Goal: Communication & Community: Ask a question

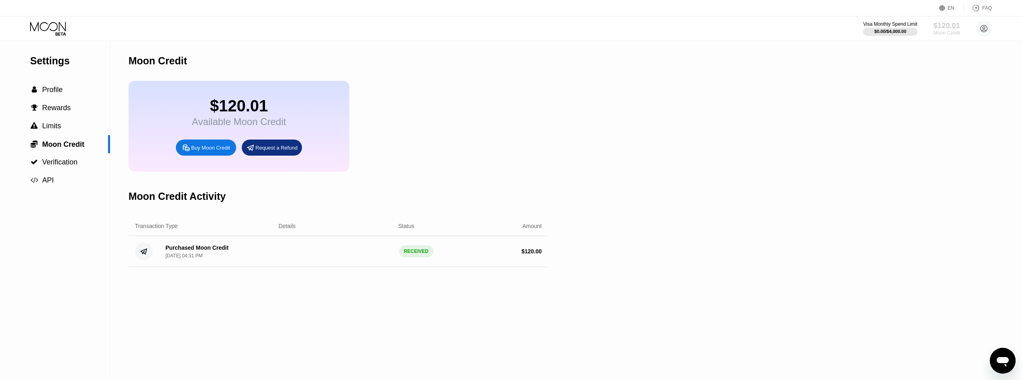
click at [953, 30] on div "Moon Credit" at bounding box center [947, 33] width 27 height 6
click at [218, 115] on div "$120.01" at bounding box center [239, 106] width 94 height 18
click at [50, 87] on span "Profile" at bounding box center [52, 90] width 20 height 8
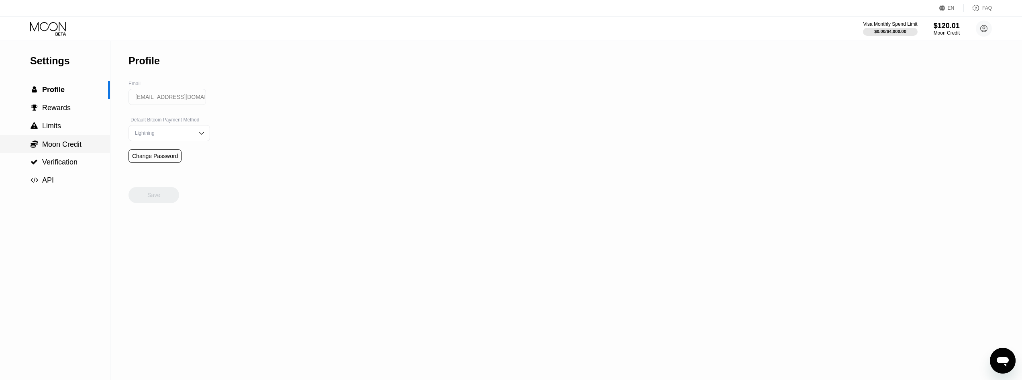
click at [56, 143] on span "Moon Credit" at bounding box center [61, 144] width 39 height 8
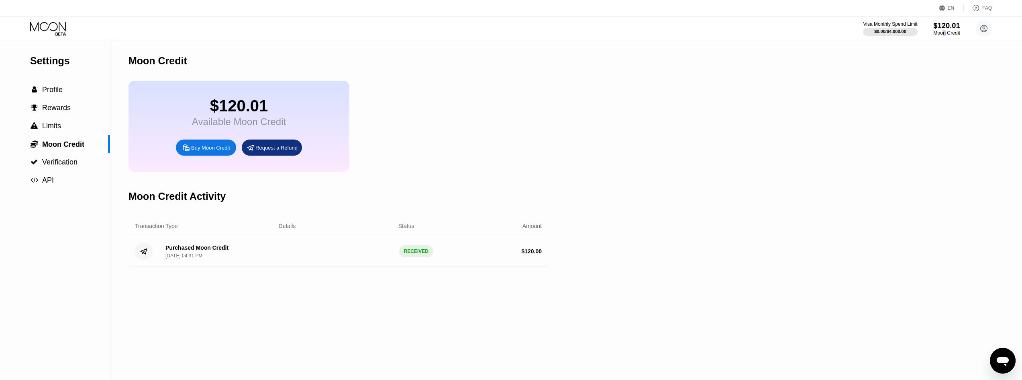
click at [945, 32] on div "Moon Credit" at bounding box center [947, 33] width 27 height 6
click at [943, 31] on div "Moon Credit" at bounding box center [947, 33] width 27 height 6
click at [989, 28] on circle at bounding box center [984, 28] width 16 height 16
click at [392, 260] on div "Purchased Moon Credit Aug 18, 2025, 04:31 PM RECEIVED $ 120.00" at bounding box center [339, 251] width 420 height 31
drag, startPoint x: 211, startPoint y: 259, endPoint x: 200, endPoint y: 258, distance: 11.3
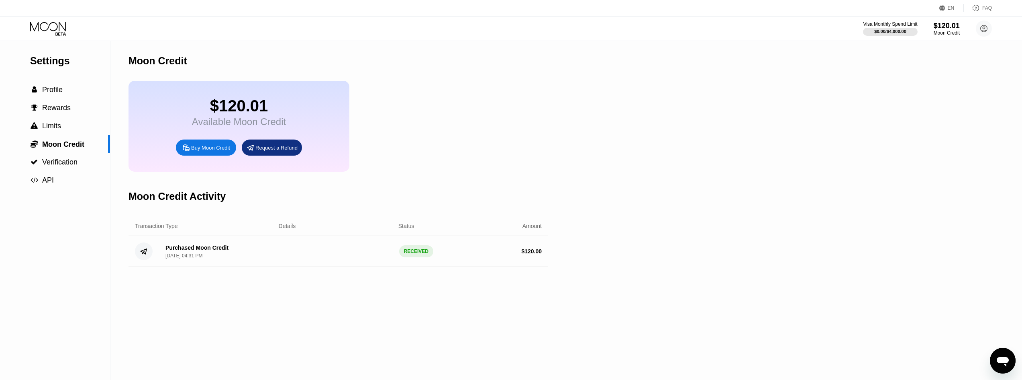
click at [211, 251] on div "Purchased Moon Credit" at bounding box center [197, 247] width 63 height 6
click at [143, 254] on icon at bounding box center [144, 251] width 6 height 5
drag, startPoint x: 572, startPoint y: 260, endPoint x: 270, endPoint y: 262, distance: 302.1
click at [274, 262] on div "Settings  Profile  Rewards  Limits  Moon Credit  Verification  API Moon C…" at bounding box center [511, 210] width 1022 height 339
click at [197, 251] on div "Purchased Moon Credit" at bounding box center [197, 247] width 63 height 6
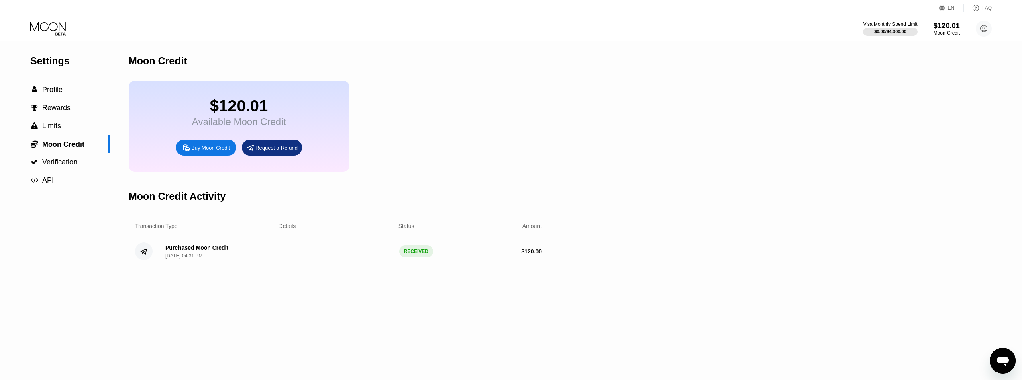
drag, startPoint x: 139, startPoint y: 238, endPoint x: 180, endPoint y: 233, distance: 41.3
click at [174, 229] on div "Transaction Type" at bounding box center [156, 226] width 43 height 6
click at [206, 216] on div "Moon Credit Activity" at bounding box center [339, 196] width 420 height 40
click at [52, 125] on span "Limits" at bounding box center [51, 126] width 19 height 8
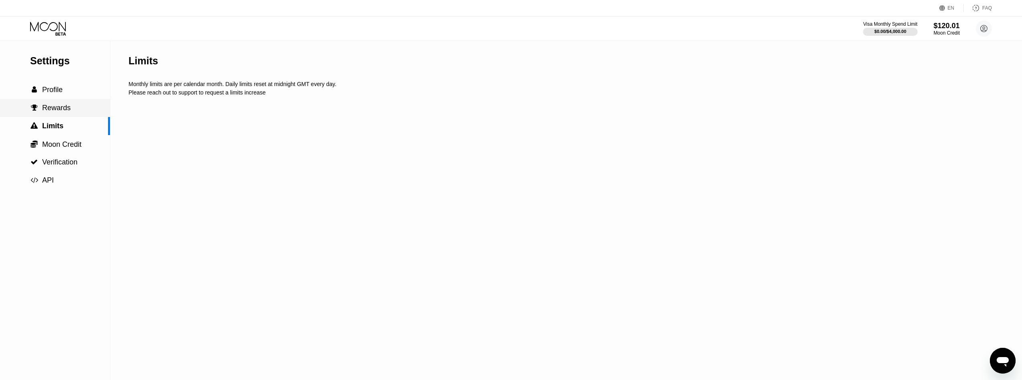
click at [54, 110] on span "Rewards" at bounding box center [56, 108] width 29 height 8
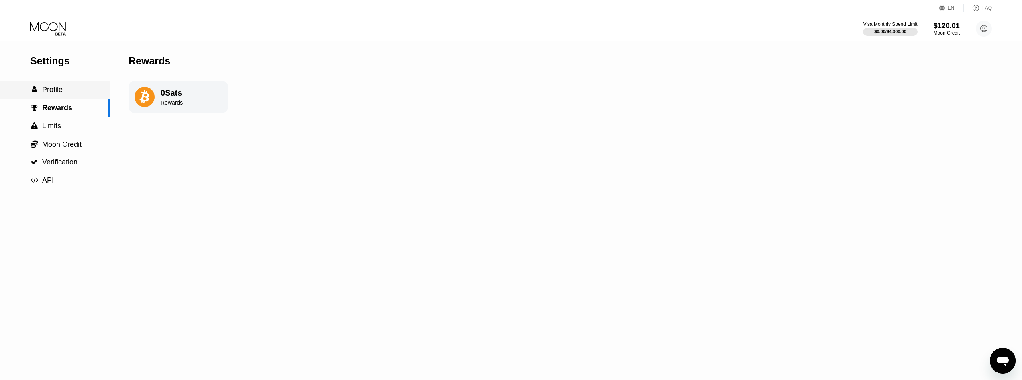
click at [57, 86] on div " Profile" at bounding box center [55, 90] width 110 height 18
click at [50, 130] on span "Limits" at bounding box center [51, 126] width 19 height 8
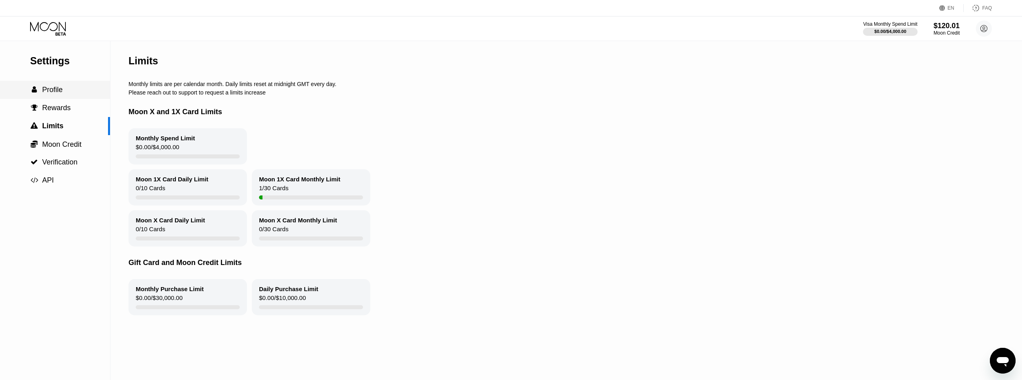
click at [62, 89] on span "Profile" at bounding box center [52, 90] width 20 height 8
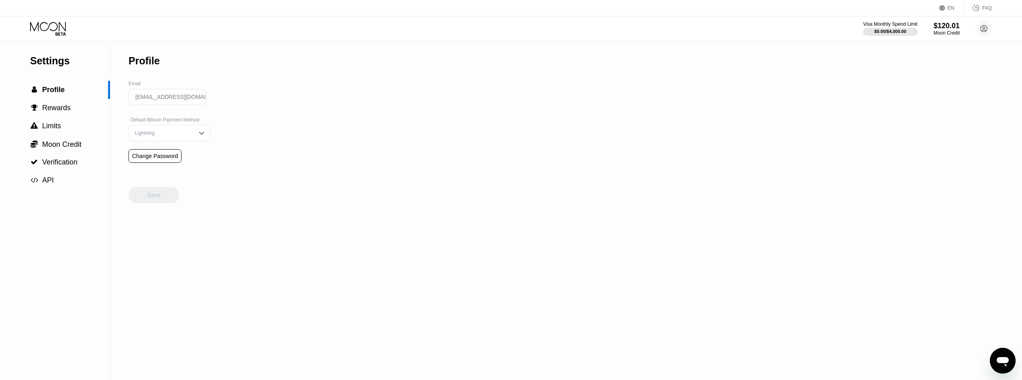
click at [52, 24] on icon at bounding box center [48, 29] width 37 height 14
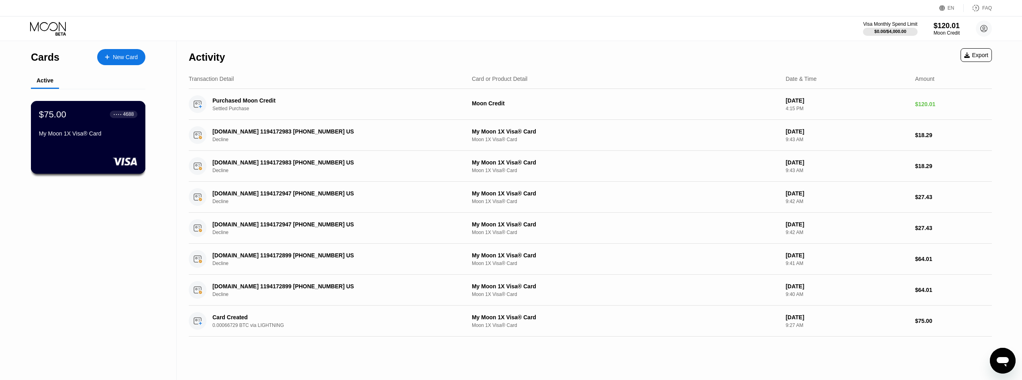
click at [57, 134] on div "My Moon 1X Visa® Card" at bounding box center [88, 133] width 98 height 6
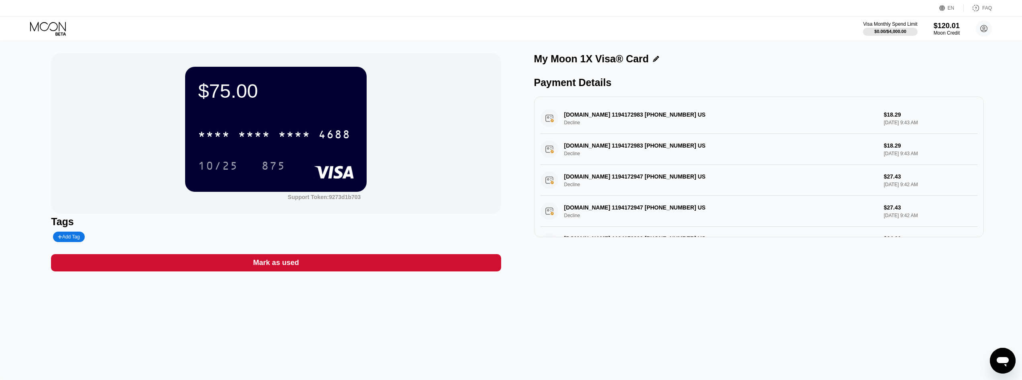
click at [296, 145] on div "* * * * * * * * * * * * 4688" at bounding box center [276, 131] width 156 height 27
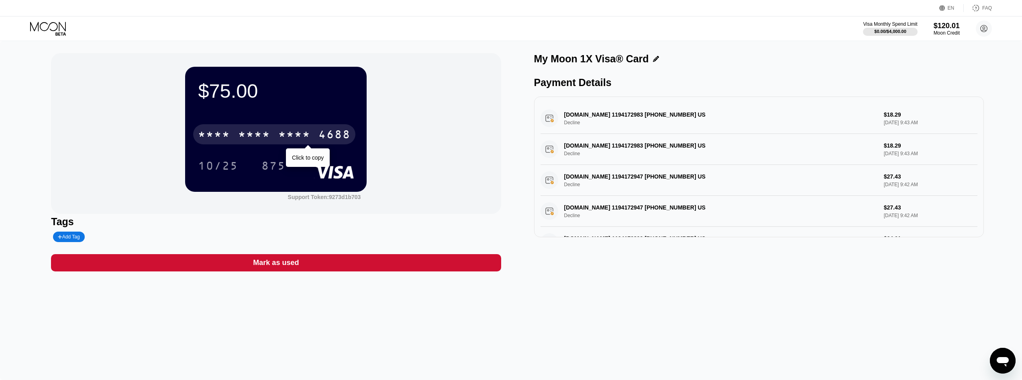
click at [287, 135] on div "* * * *" at bounding box center [294, 135] width 32 height 13
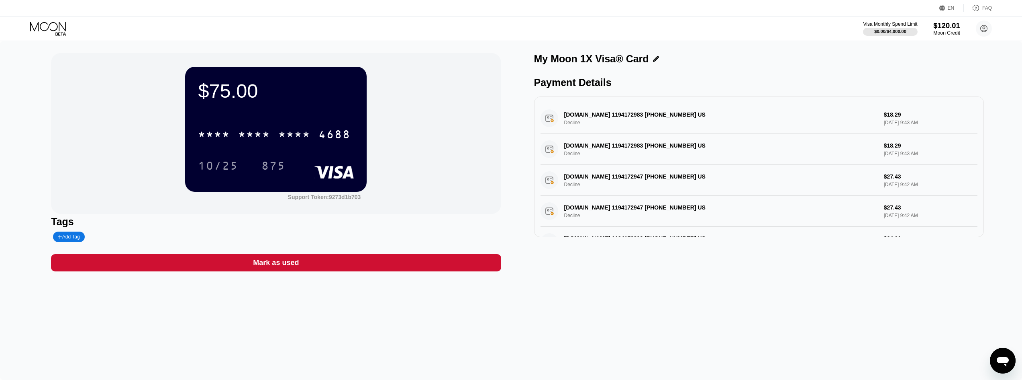
click at [944, 28] on div "$120.01" at bounding box center [947, 25] width 27 height 8
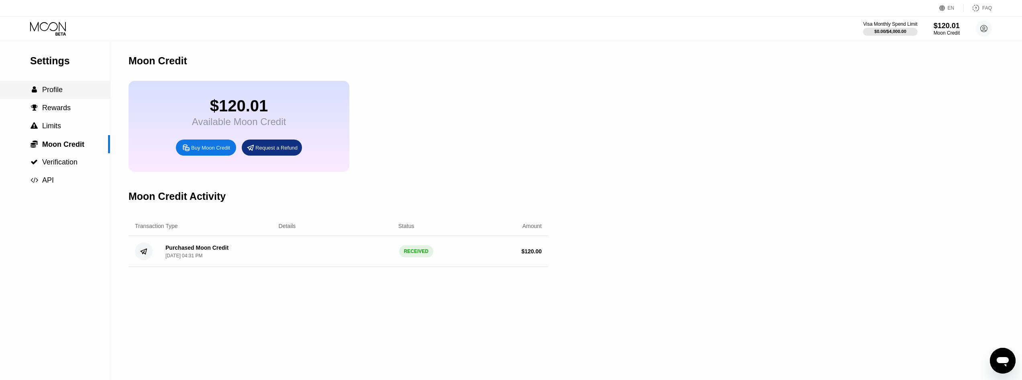
click at [71, 94] on div " Profile" at bounding box center [55, 90] width 110 height 8
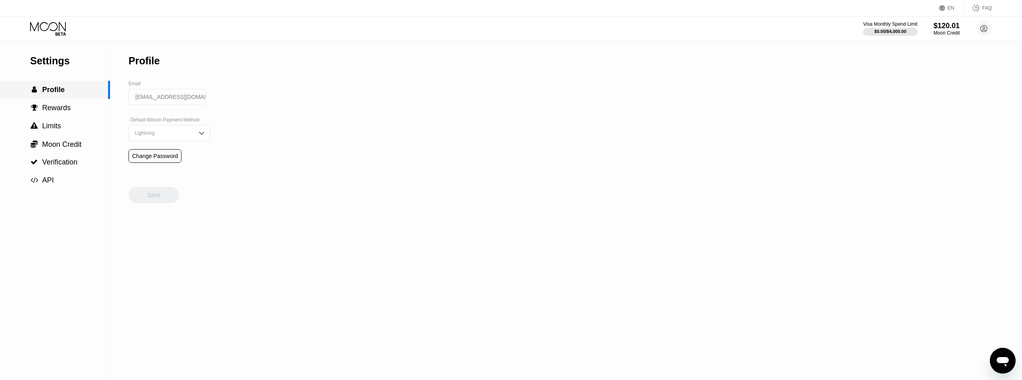
click at [57, 94] on span "Profile" at bounding box center [53, 90] width 22 height 8
click at [59, 98] on div " Profile" at bounding box center [55, 90] width 110 height 18
click at [61, 145] on span "Moon Credit" at bounding box center [61, 144] width 39 height 8
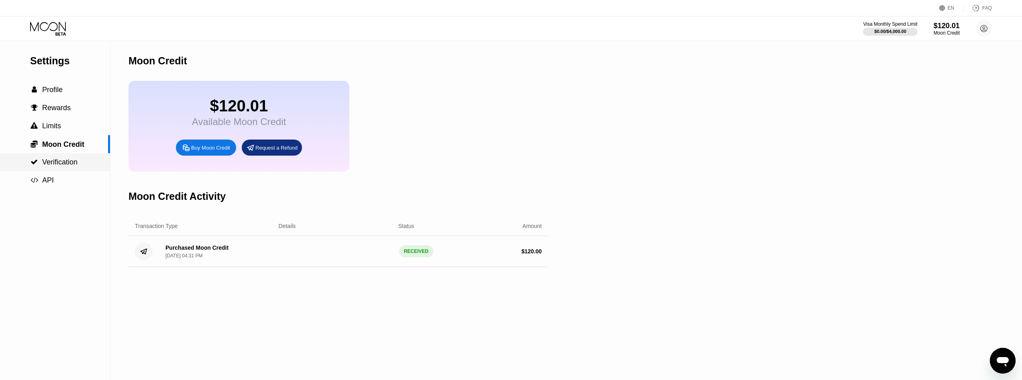
click at [56, 158] on div " Verification" at bounding box center [55, 162] width 110 height 18
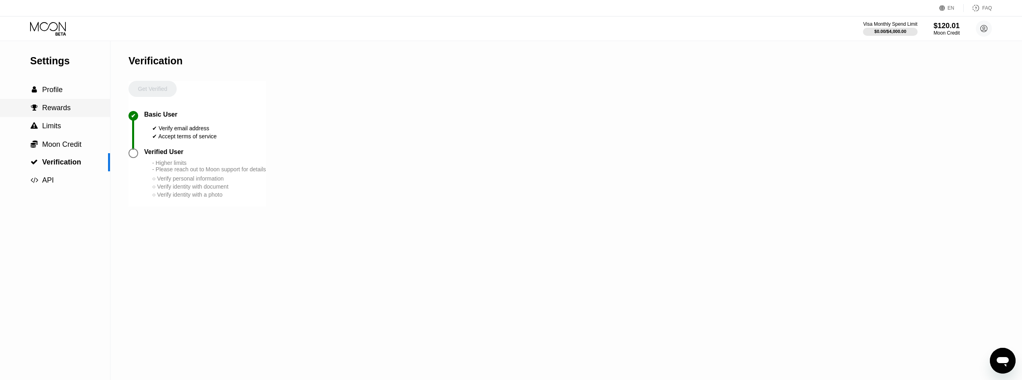
click at [52, 105] on span "Rewards" at bounding box center [56, 108] width 29 height 8
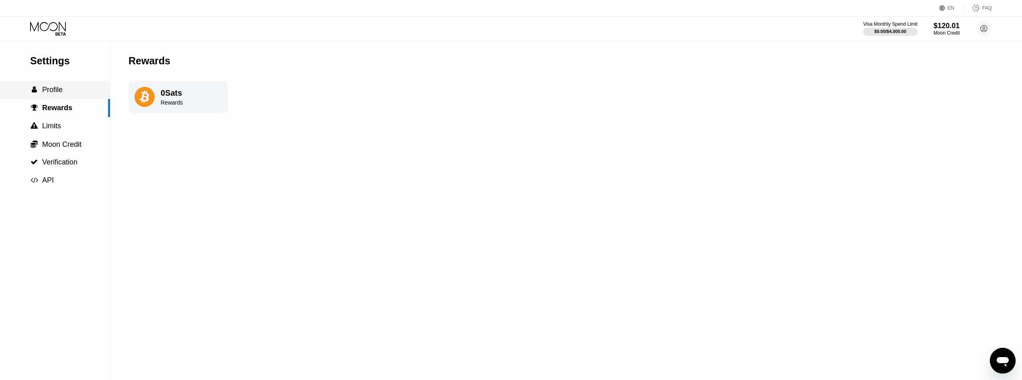
click at [54, 94] on span "Profile" at bounding box center [52, 90] width 20 height 8
click at [70, 145] on span "Moon Credit" at bounding box center [61, 144] width 39 height 8
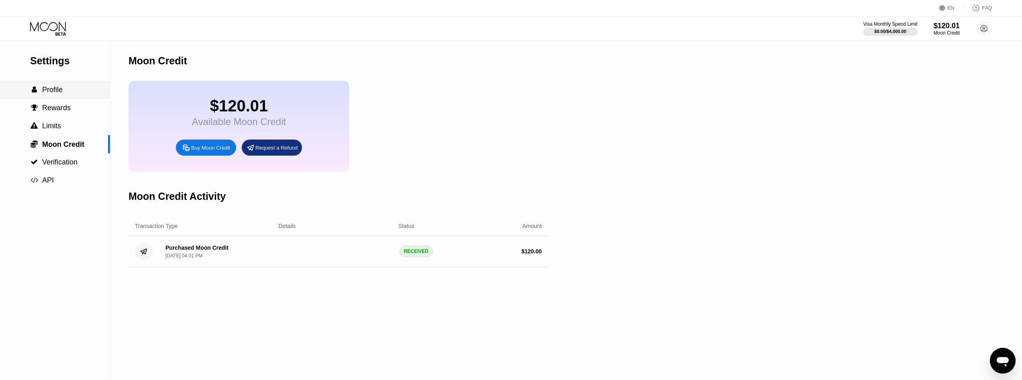
click at [47, 94] on span "Profile" at bounding box center [52, 90] width 20 height 8
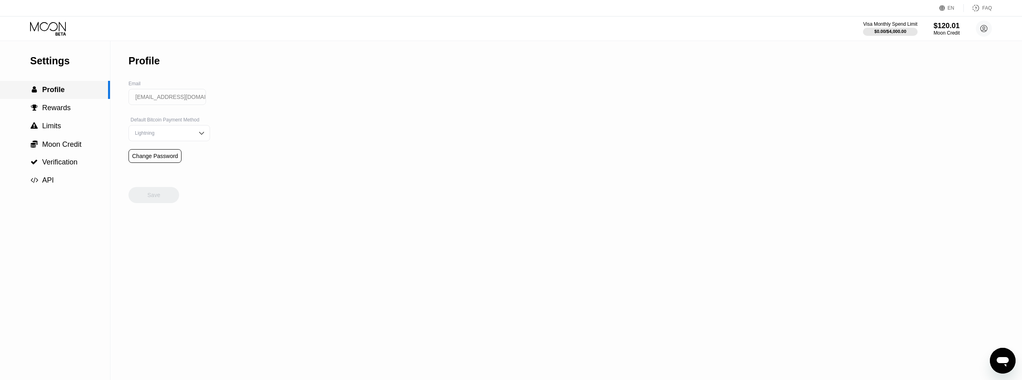
click at [47, 94] on span "Profile" at bounding box center [53, 90] width 22 height 8
click at [41, 163] on div " Verification" at bounding box center [53, 162] width 47 height 8
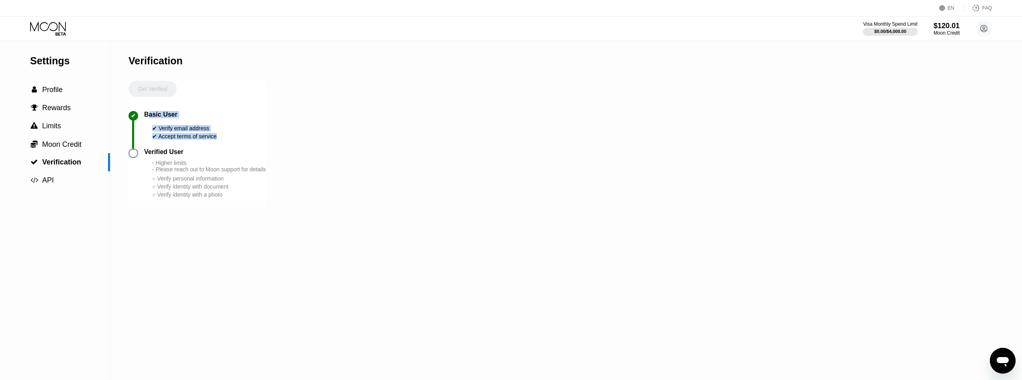
drag, startPoint x: 149, startPoint y: 117, endPoint x: 216, endPoint y: 137, distance: 69.8
click at [216, 137] on div "✔ Basic User ✔ Verify email address ✔ Accept terms of service" at bounding box center [197, 129] width 137 height 37
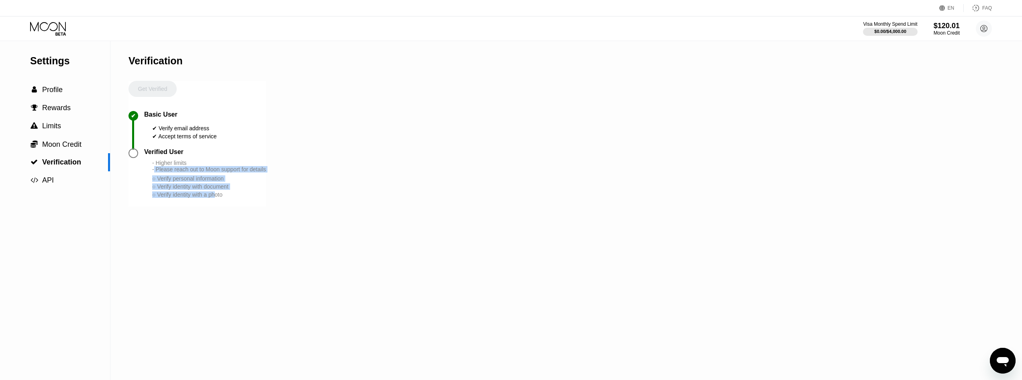
drag, startPoint x: 161, startPoint y: 175, endPoint x: 198, endPoint y: 197, distance: 43.1
click at [218, 206] on div "Verified User - Higher limits - Please reach out to Moon support for details ○ …" at bounding box center [197, 177] width 137 height 58
click at [198, 190] on div "○ Verify identity with document" at bounding box center [209, 186] width 114 height 6
drag, startPoint x: 227, startPoint y: 206, endPoint x: 154, endPoint y: 168, distance: 82.3
click at [154, 168] on div "- Higher limits - Please reach out to Moon support for details ○ Verify persona…" at bounding box center [209, 178] width 114 height 39
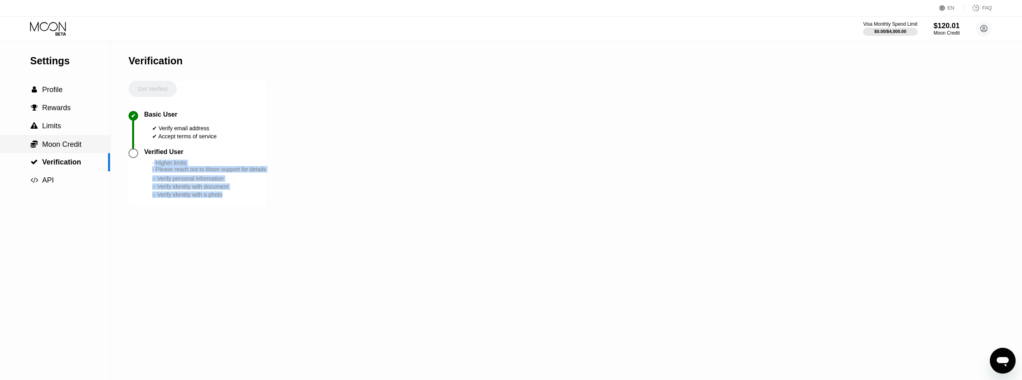
click at [64, 148] on span "Moon Credit" at bounding box center [61, 144] width 39 height 8
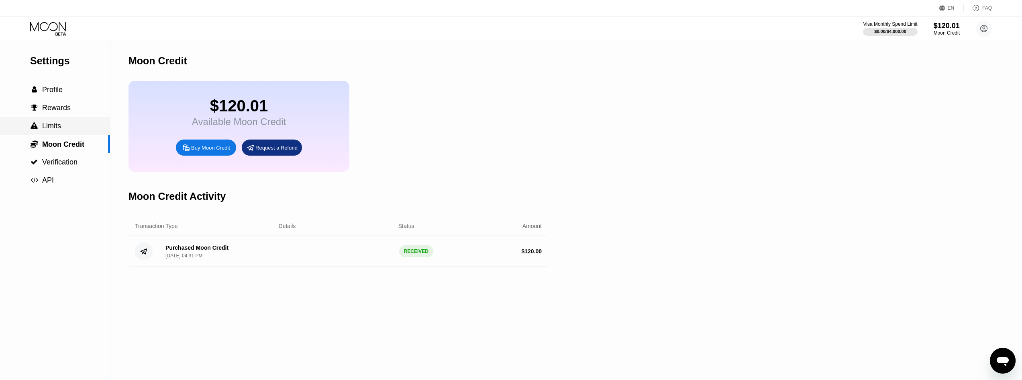
click at [64, 130] on div " Limits" at bounding box center [55, 126] width 110 height 8
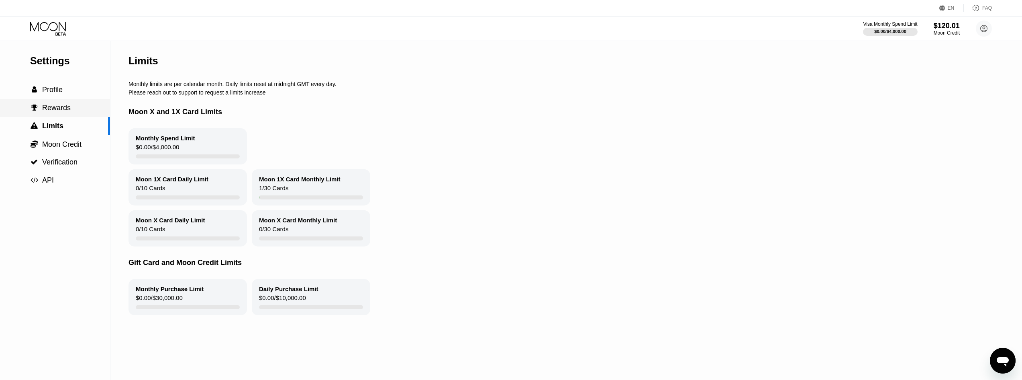
click at [60, 103] on div " Rewards" at bounding box center [55, 108] width 110 height 18
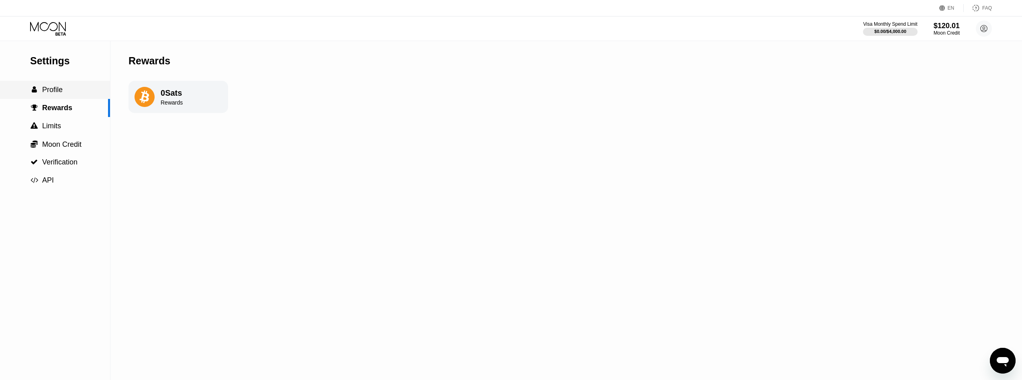
click at [59, 93] on span "Profile" at bounding box center [52, 90] width 20 height 8
click at [70, 93] on div " Profile" at bounding box center [54, 90] width 108 height 8
click at [63, 166] on span "Verification" at bounding box center [59, 162] width 35 height 8
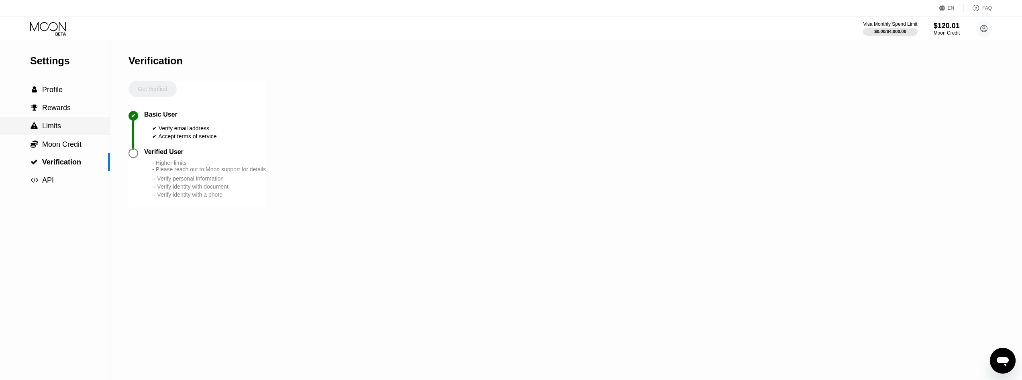
click at [55, 127] on span "Limits" at bounding box center [51, 126] width 19 height 8
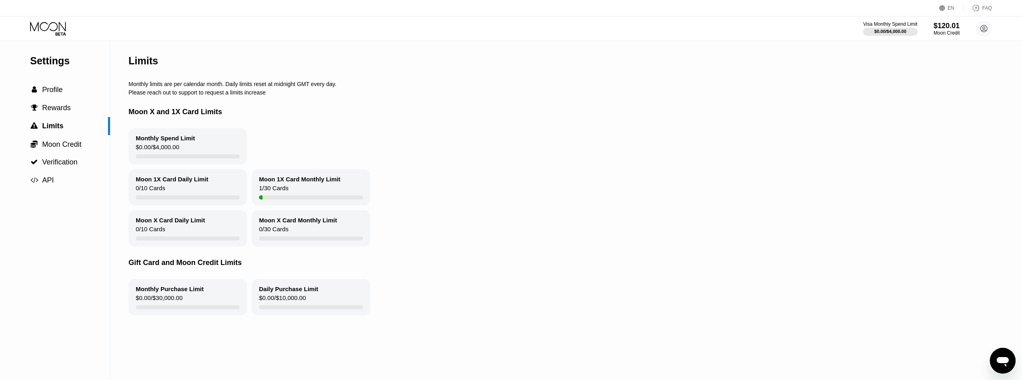
click at [179, 150] on div "Monthly Spend Limit $0.00 / $4,000.00" at bounding box center [188, 146] width 119 height 36
drag, startPoint x: 173, startPoint y: 305, endPoint x: 150, endPoint y: 304, distance: 22.5
click at [150, 304] on div "$0.00 / $30,000.00" at bounding box center [159, 299] width 47 height 11
click at [149, 303] on div "$0.00 / $30,000.00" at bounding box center [159, 299] width 47 height 11
click at [61, 148] on span "Moon Credit" at bounding box center [61, 144] width 39 height 8
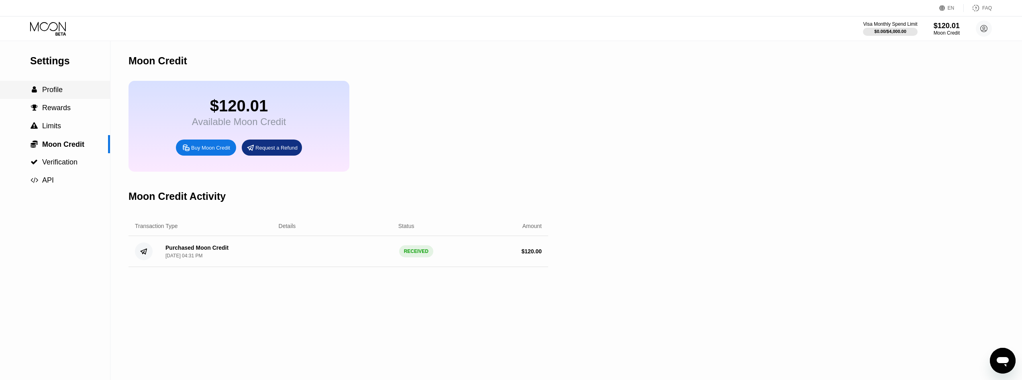
click at [58, 88] on span "Profile" at bounding box center [52, 90] width 20 height 8
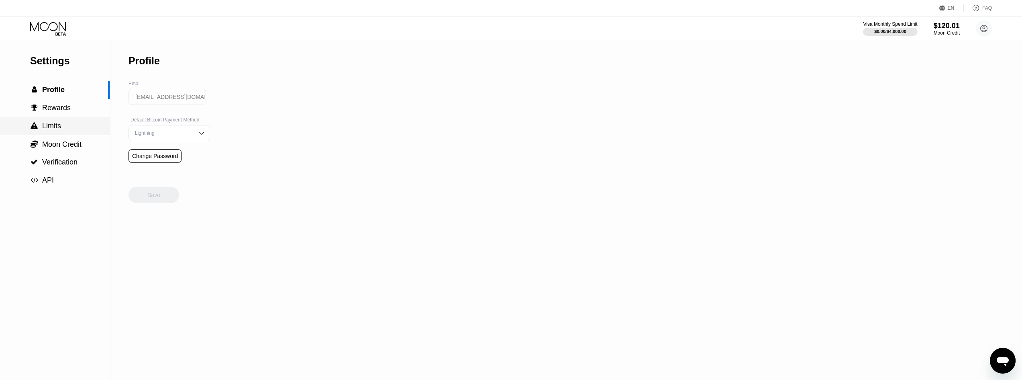
click at [55, 126] on span "Limits" at bounding box center [51, 126] width 19 height 8
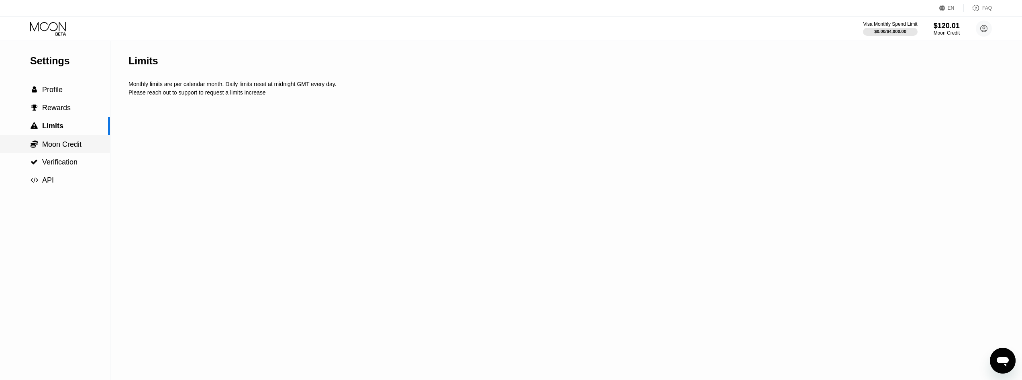
click at [56, 147] on span "Moon Credit" at bounding box center [61, 144] width 39 height 8
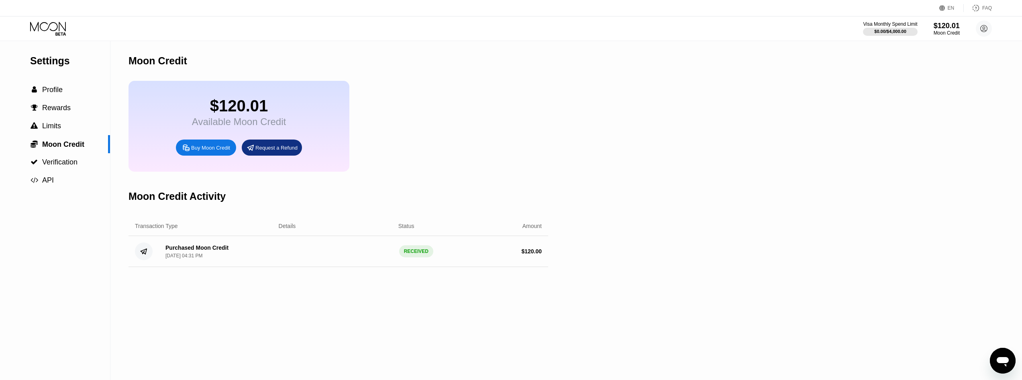
click at [249, 123] on div "Available Moon Credit" at bounding box center [239, 121] width 94 height 11
click at [986, 30] on icon at bounding box center [984, 28] width 16 height 16
click at [560, 245] on div "Settings  Profile  Rewards  Limits  Moon Credit  Verification  API Moon C…" at bounding box center [511, 210] width 1022 height 339
click at [49, 187] on div " API" at bounding box center [55, 180] width 110 height 18
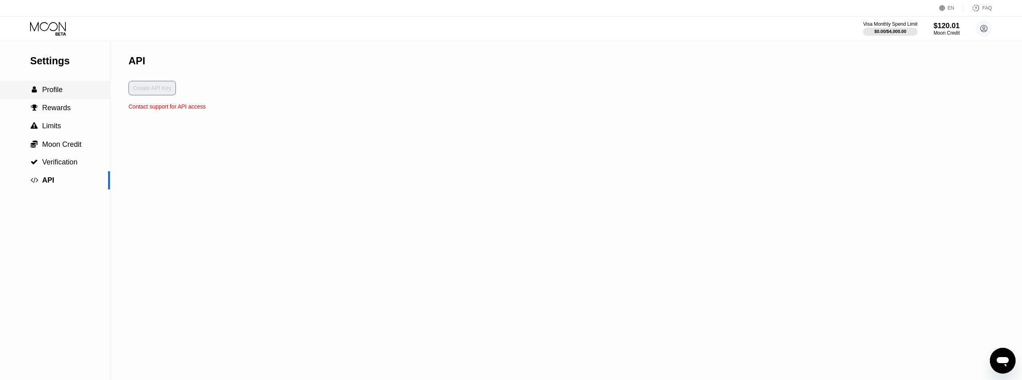
click at [51, 91] on span "Profile" at bounding box center [52, 90] width 20 height 8
click at [944, 28] on div "$120.01" at bounding box center [947, 25] width 27 height 8
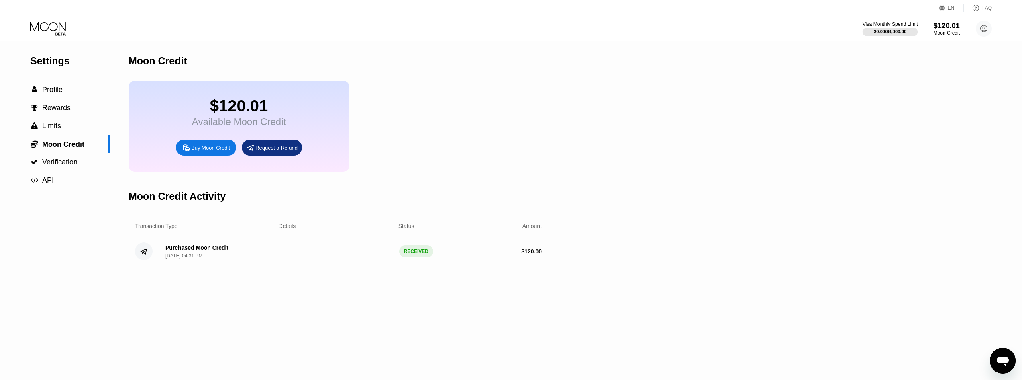
click at [879, 24] on div "Visa Monthly Spend Limit" at bounding box center [890, 24] width 55 height 6
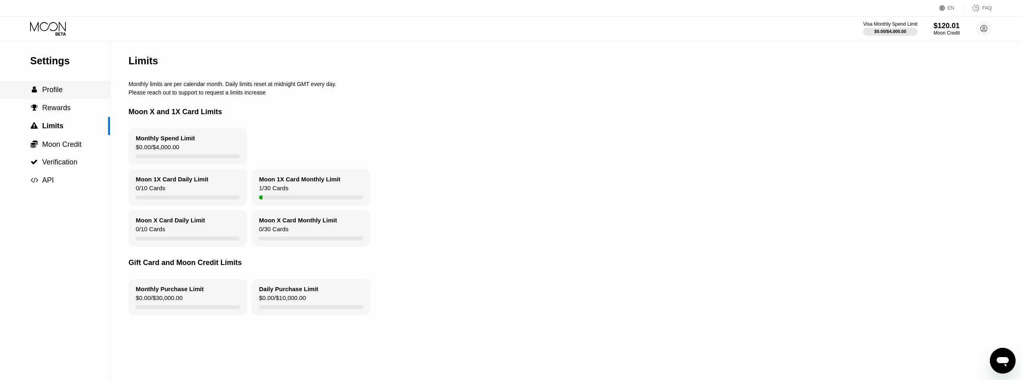
click at [42, 93] on div " Profile" at bounding box center [46, 90] width 33 height 8
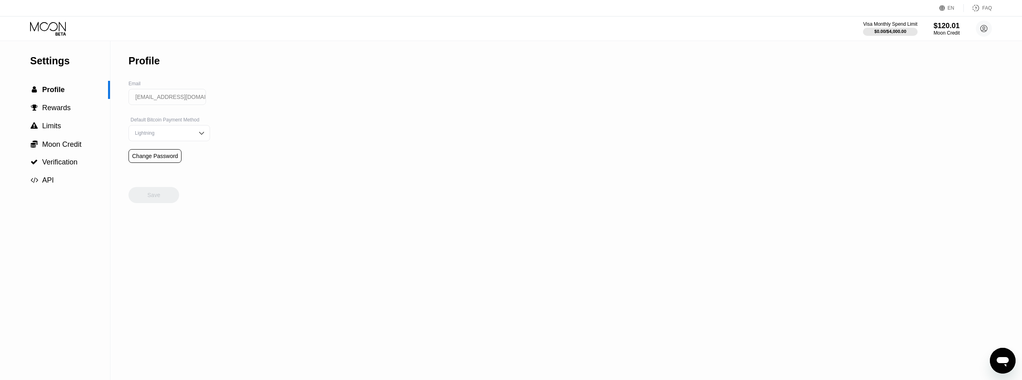
click at [50, 34] on icon at bounding box center [48, 29] width 37 height 14
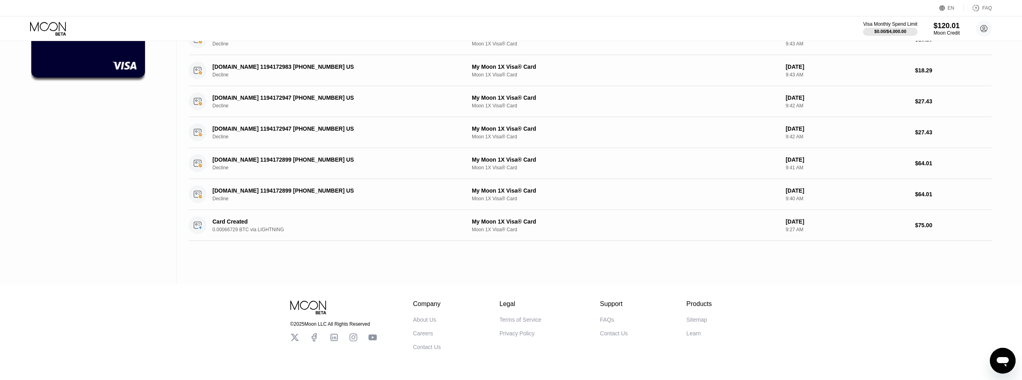
scroll to position [43, 0]
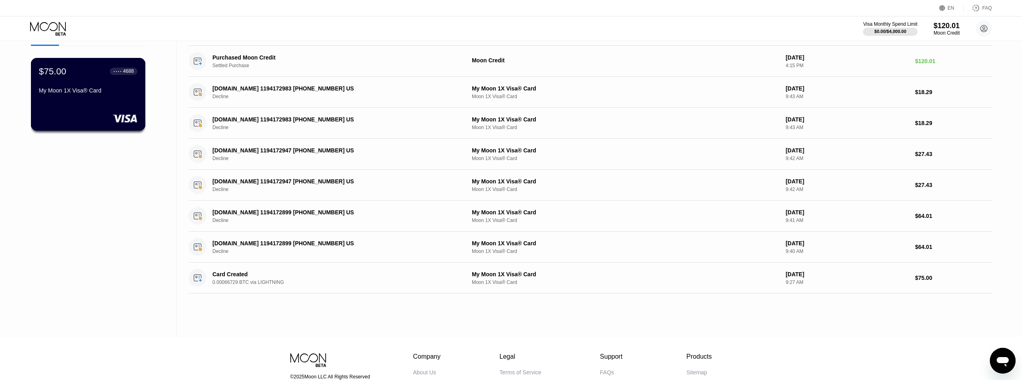
click at [72, 126] on div "$75.00 ● ● ● ● 4688 My Moon 1X Visa® Card" at bounding box center [88, 94] width 115 height 73
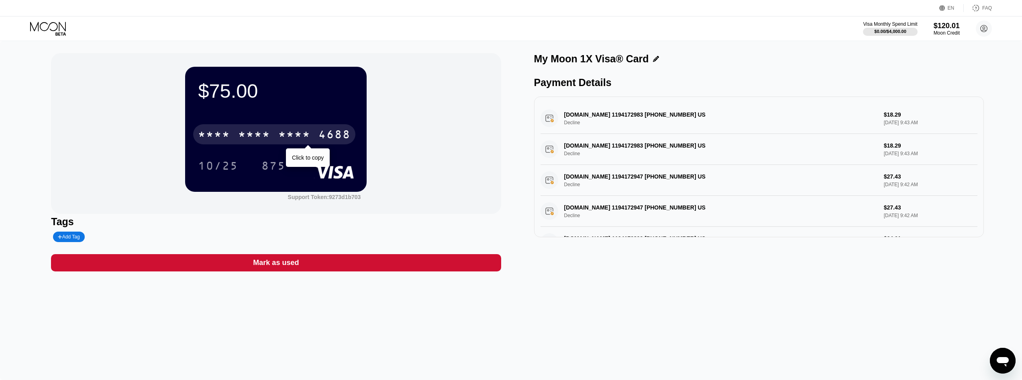
click at [309, 131] on div "* * * *" at bounding box center [294, 135] width 32 height 13
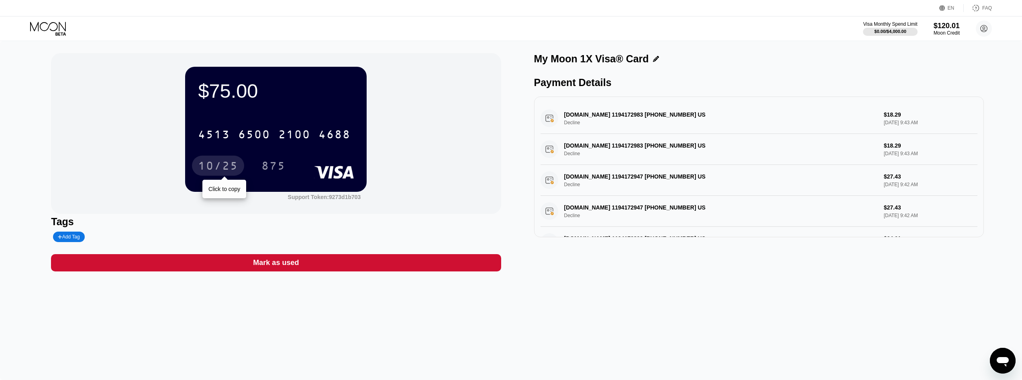
click at [220, 165] on div "10/25" at bounding box center [218, 166] width 40 height 13
click at [280, 167] on div "875" at bounding box center [274, 166] width 24 height 13
click at [304, 151] on div "4513 6500 2100 4688 10/25 875" at bounding box center [276, 141] width 156 height 47
click at [941, 25] on div "$120.01" at bounding box center [947, 25] width 27 height 8
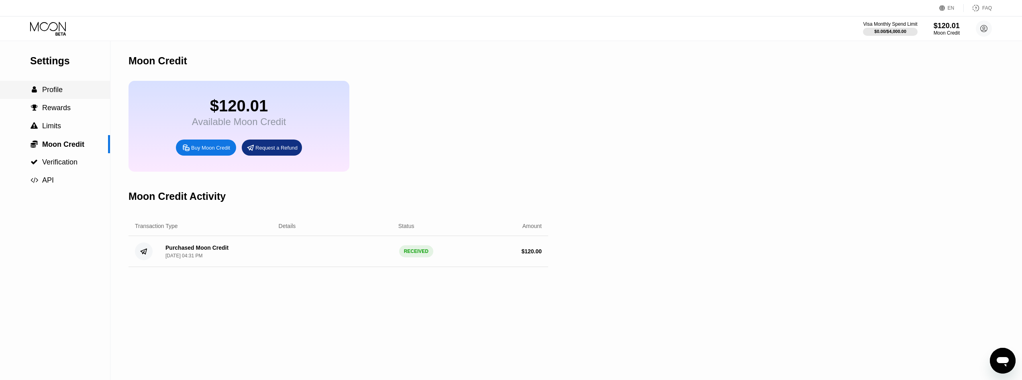
click at [53, 94] on span "Profile" at bounding box center [52, 90] width 20 height 8
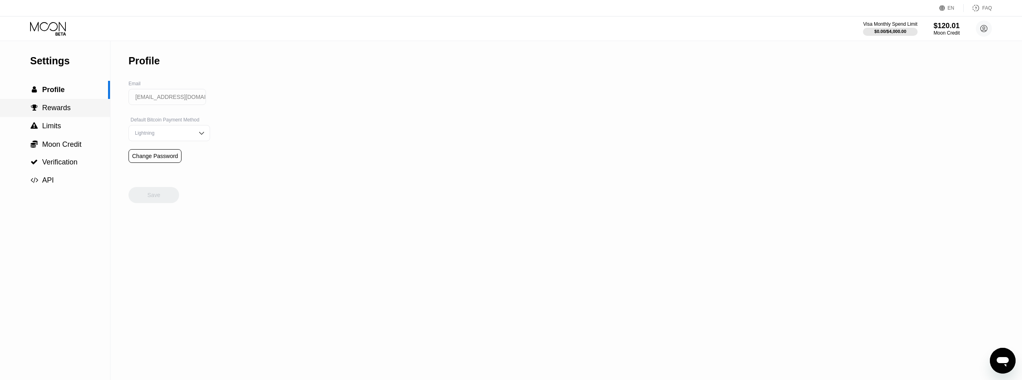
click at [61, 112] on span "Rewards" at bounding box center [56, 108] width 29 height 8
click at [61, 124] on div " Limits" at bounding box center [55, 126] width 110 height 8
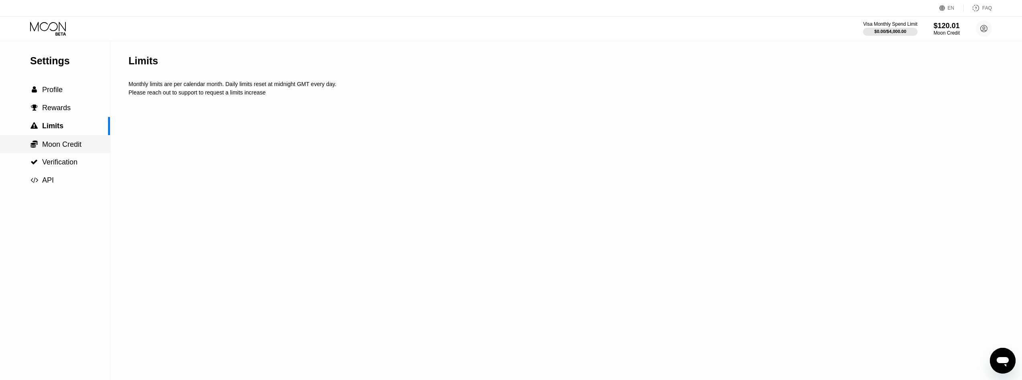
click at [65, 146] on span "Moon Credit" at bounding box center [61, 144] width 39 height 8
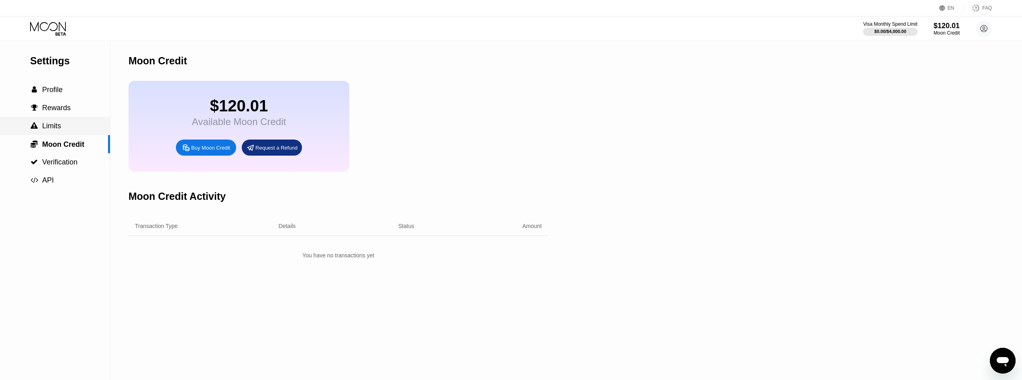
click at [64, 130] on div " Limits" at bounding box center [55, 126] width 110 height 8
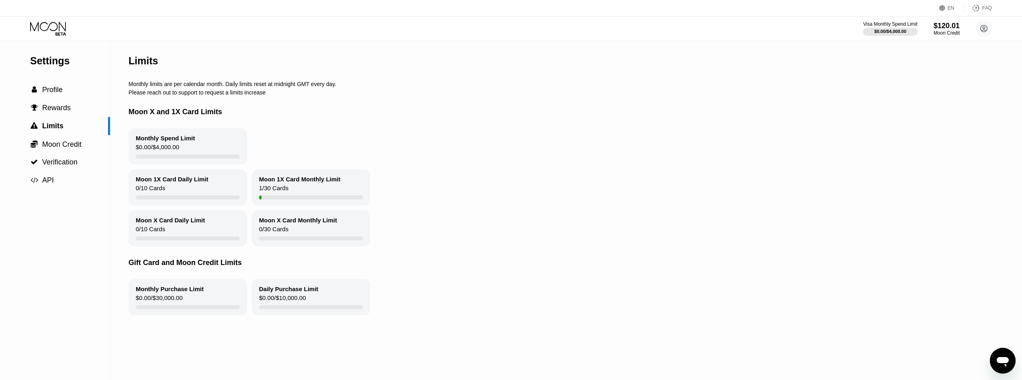
drag, startPoint x: 131, startPoint y: 87, endPoint x: 270, endPoint y: 84, distance: 139.0
click at [270, 84] on div "Monthly limits are per calendar month. Daily limits reset at midnight GMT every…" at bounding box center [538, 84] width 818 height 6
drag, startPoint x: 141, startPoint y: 156, endPoint x: 157, endPoint y: 157, distance: 15.8
click at [156, 154] on div "$0.00 / $4,000.00" at bounding box center [157, 148] width 43 height 11
click at [183, 156] on div "Monthly Spend Limit $0.00 / $4,000.00" at bounding box center [188, 146] width 119 height 36
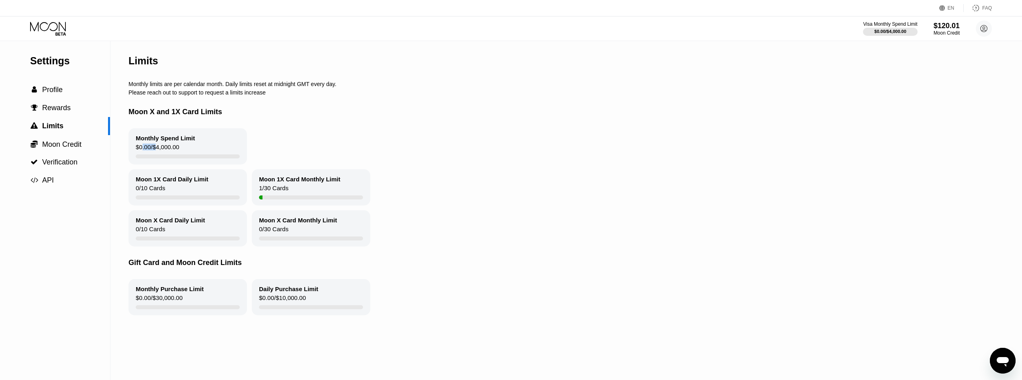
click at [183, 155] on div "Monthly Spend Limit $0.00 / $4,000.00" at bounding box center [188, 146] width 119 height 36
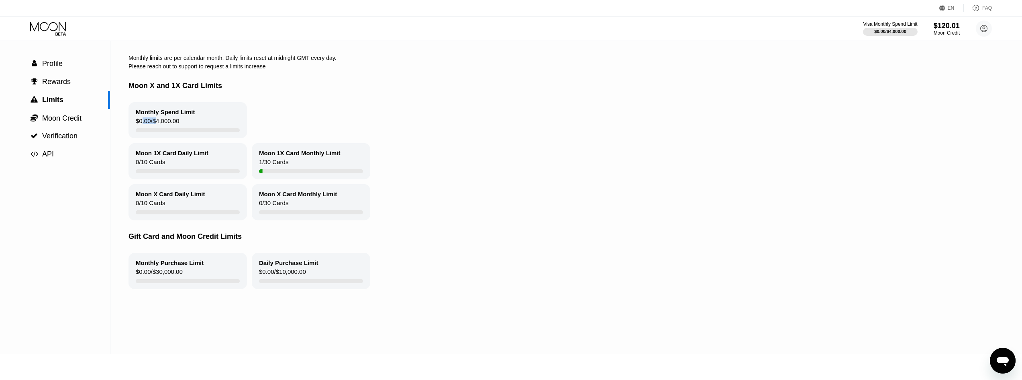
scroll to position [40, 0]
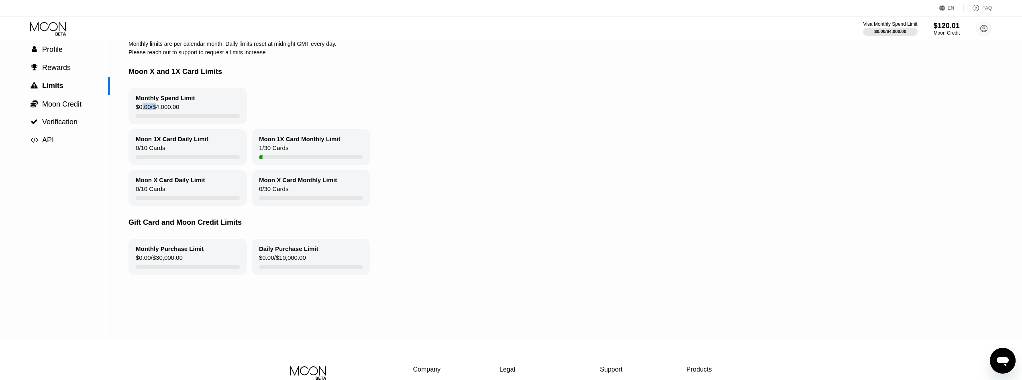
click at [177, 196] on div "Moon X Card Daily Limit 0 / 10 Cards" at bounding box center [188, 188] width 119 height 36
click at [69, 107] on span "Moon Credit" at bounding box center [61, 104] width 39 height 8
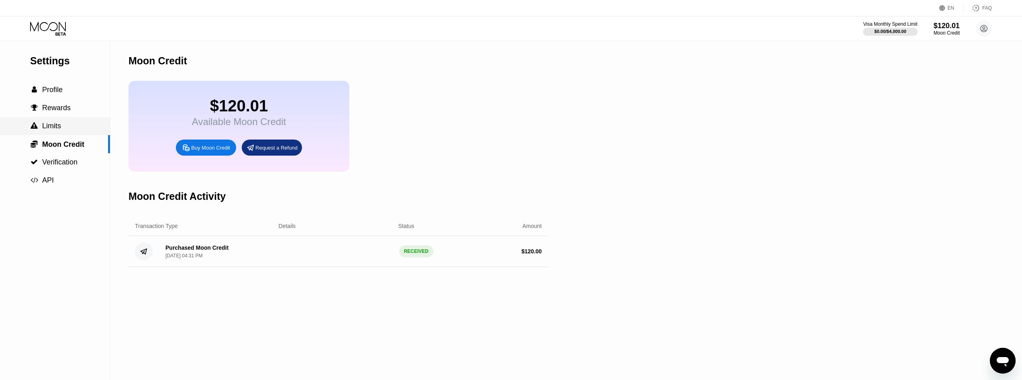
click at [56, 133] on div " Limits" at bounding box center [55, 126] width 110 height 18
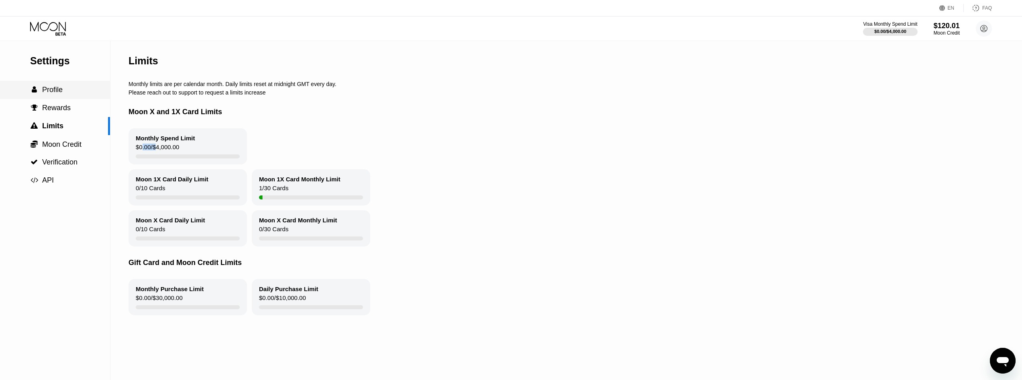
click at [56, 93] on span "Profile" at bounding box center [52, 90] width 20 height 8
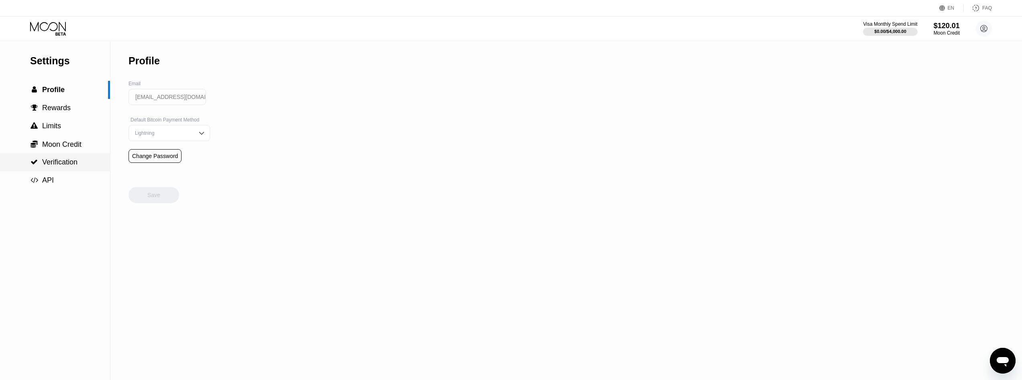
click at [59, 166] on span "Verification" at bounding box center [59, 162] width 35 height 8
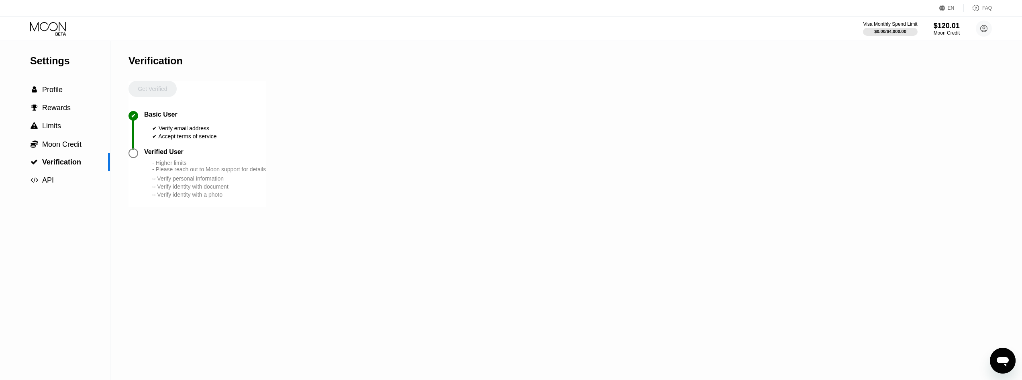
click at [42, 36] on div "Visa Monthly Spend Limit $0.00 / $4,000.00 $120.01 Moon Credit jimjordan266@gma…" at bounding box center [511, 28] width 1022 height 24
click at [53, 29] on icon at bounding box center [48, 29] width 37 height 14
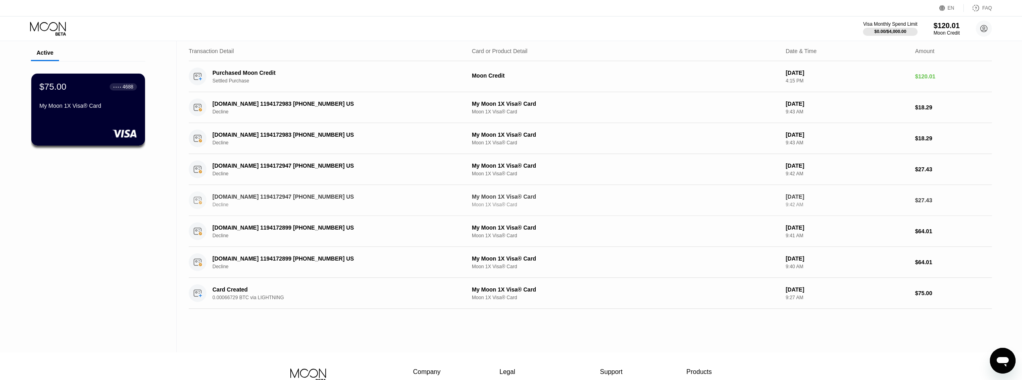
scroll to position [3, 0]
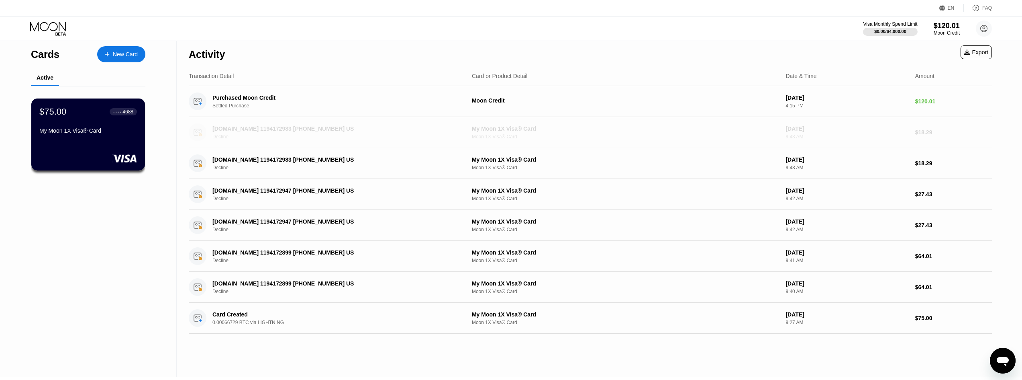
drag, startPoint x: 738, startPoint y: 137, endPoint x: 462, endPoint y: 136, distance: 276.4
click at [466, 135] on div "WIX.COM 1194172983 +14154494724 US Decline My Moon 1X Visa® Card Moon 1X Visa® …" at bounding box center [590, 132] width 803 height 31
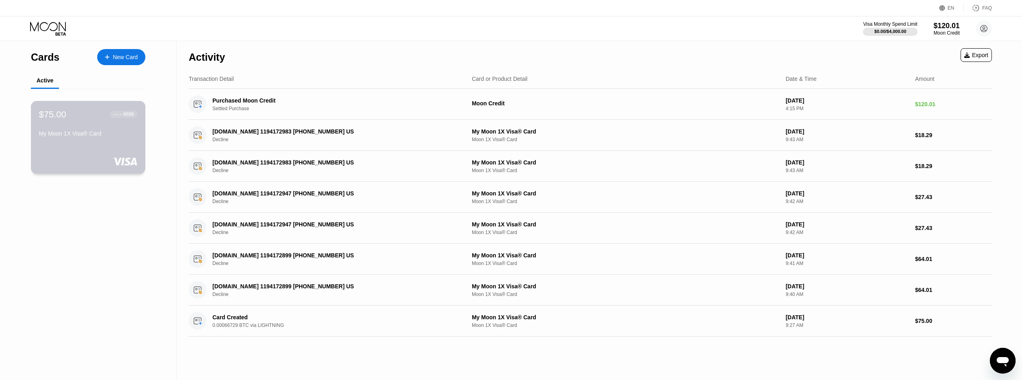
click at [118, 140] on div "My Moon 1X Visa® Card" at bounding box center [88, 135] width 98 height 10
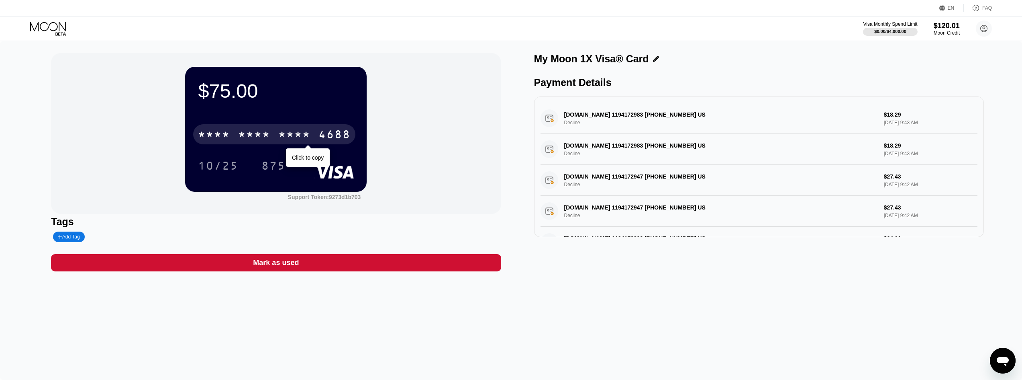
click at [294, 133] on div "* * * *" at bounding box center [294, 135] width 32 height 13
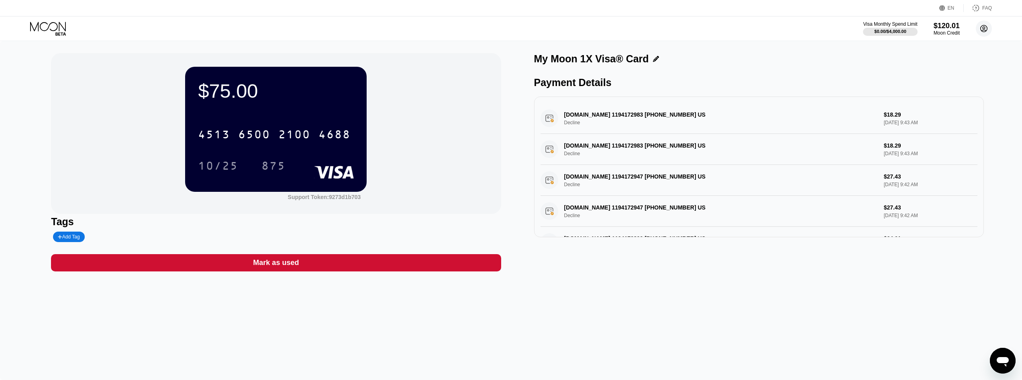
click at [981, 30] on icon at bounding box center [984, 28] width 7 height 7
click at [934, 108] on div "Support" at bounding box center [934, 111] width 20 height 6
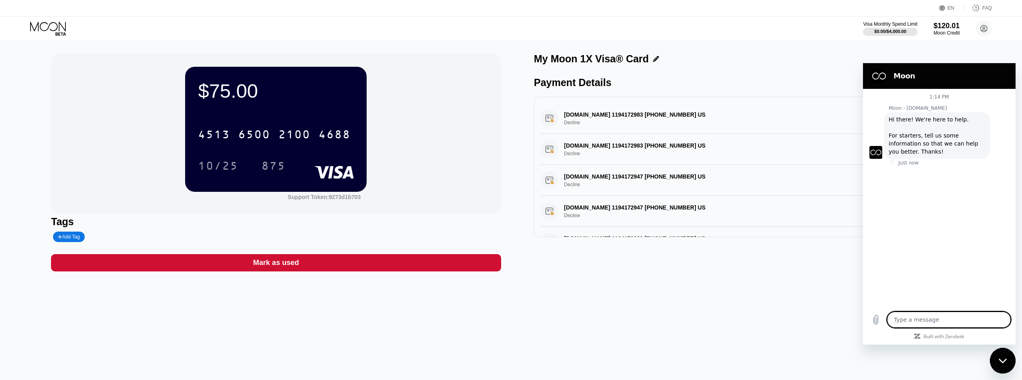
type textarea "x"
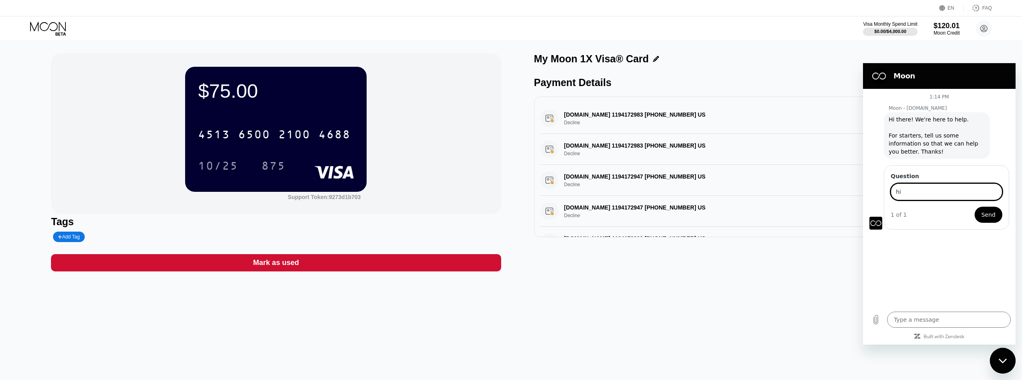
type input "hi"
click at [994, 218] on span "Send" at bounding box center [989, 215] width 14 height 10
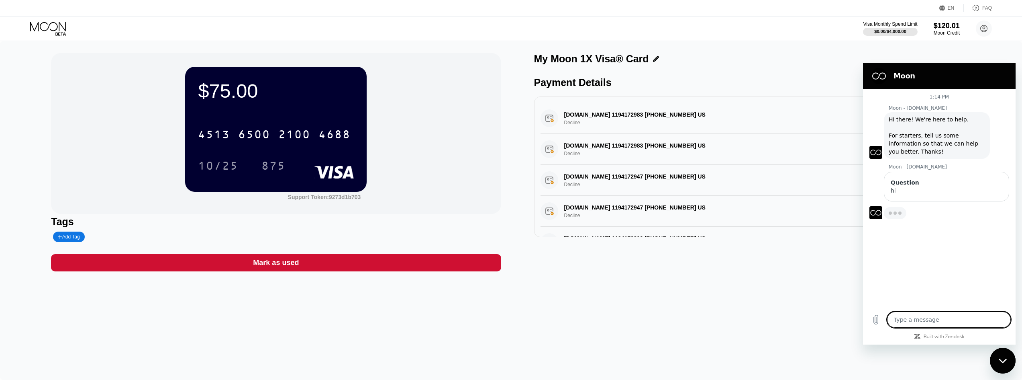
click at [927, 315] on textarea at bounding box center [949, 319] width 124 height 16
type textarea "x"
type textarea "i"
type textarea "x"
type textarea "i"
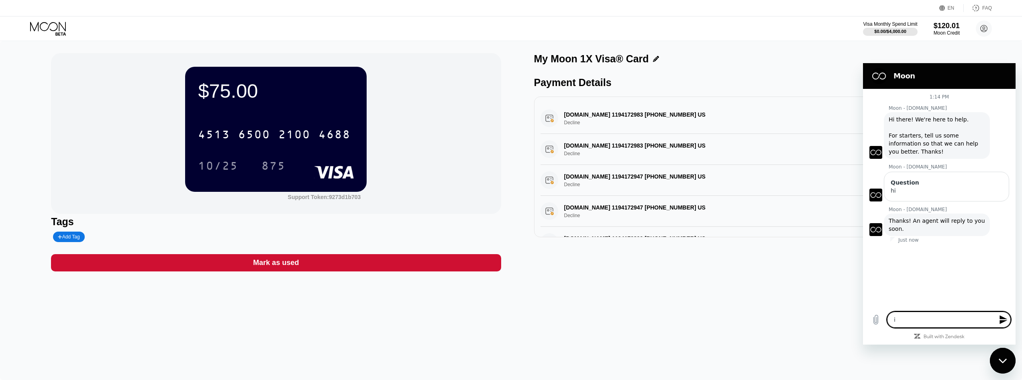
type textarea "x"
type textarea "i a"
type textarea "x"
type textarea "i am"
type textarea "x"
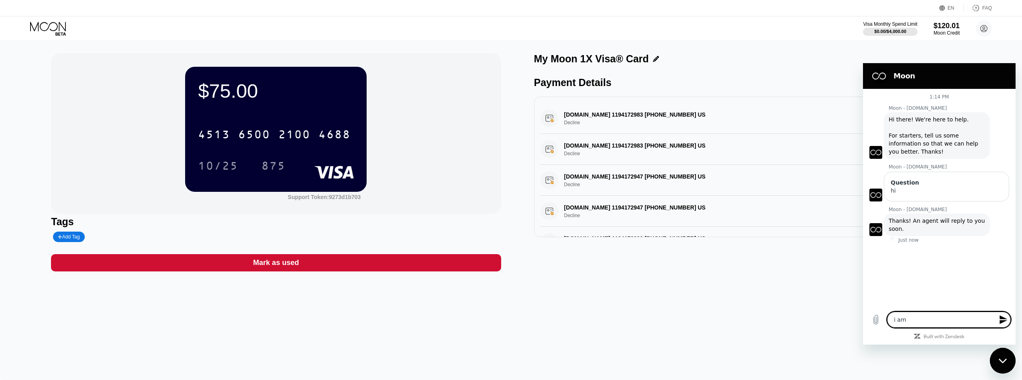
type textarea "i am"
type textarea "x"
type textarea "i am c"
type textarea "x"
type textarea "i am cu"
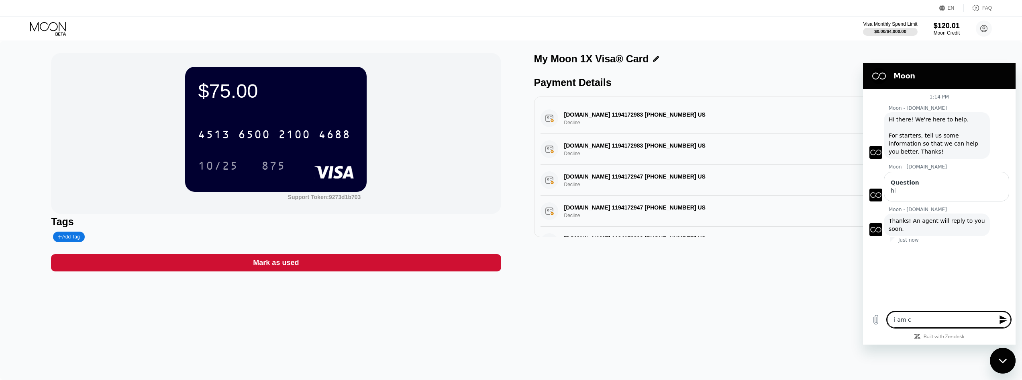
type textarea "x"
type textarea "i am cur"
type textarea "x"
type textarea "i am curr"
type textarea "x"
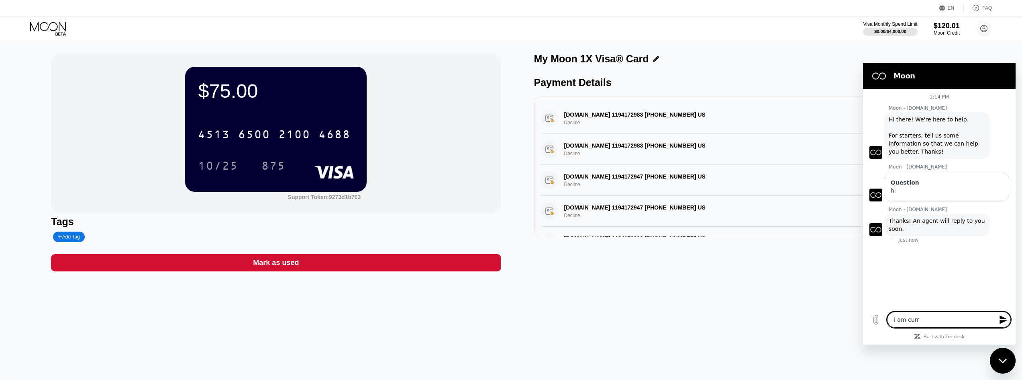
type textarea "i am curre"
type textarea "x"
type textarea "i am curren"
type textarea "x"
type textarea "i am current"
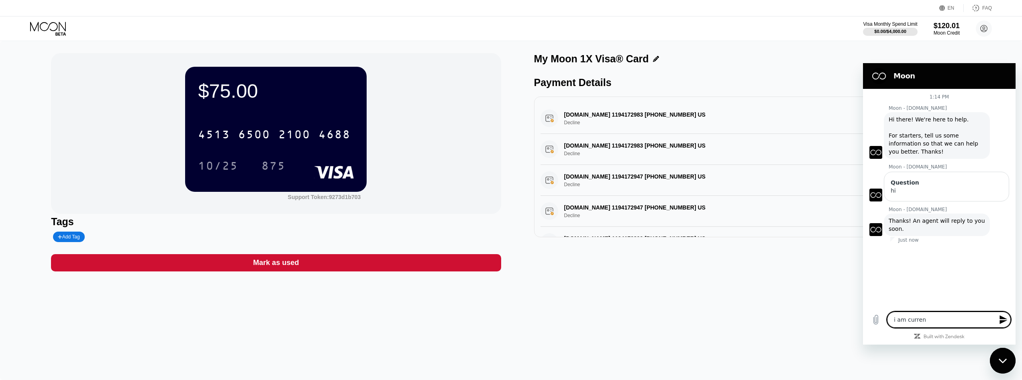
type textarea "x"
type textarea "i am currentl"
type textarea "x"
type textarea "i am currently"
type textarea "x"
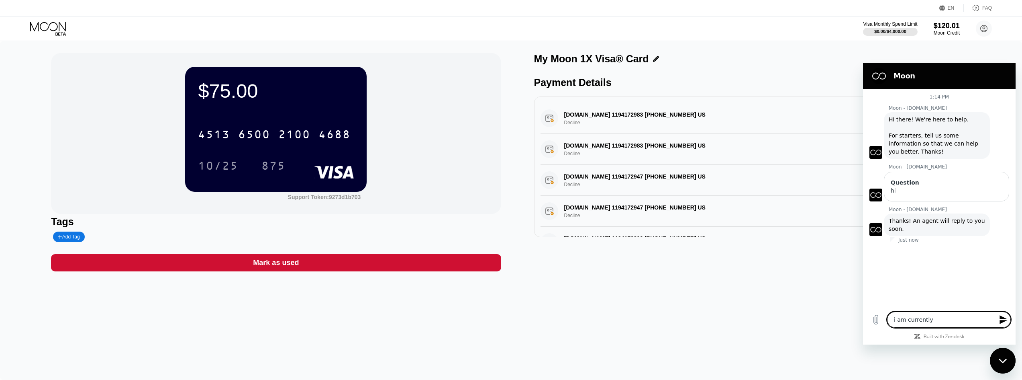
type textarea "i am currently"
type textarea "x"
type textarea "i am currently u"
type textarea "x"
type textarea "i am currently un"
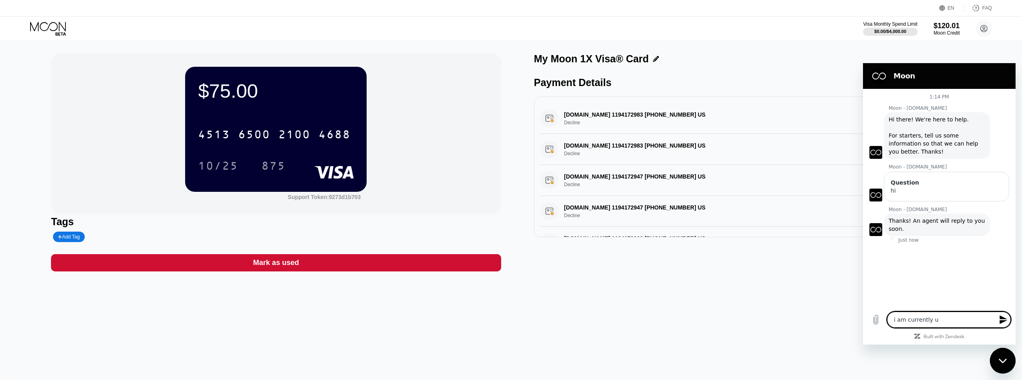
type textarea "x"
type textarea "i am currently una"
type textarea "x"
type textarea "i am currently unab"
type textarea "x"
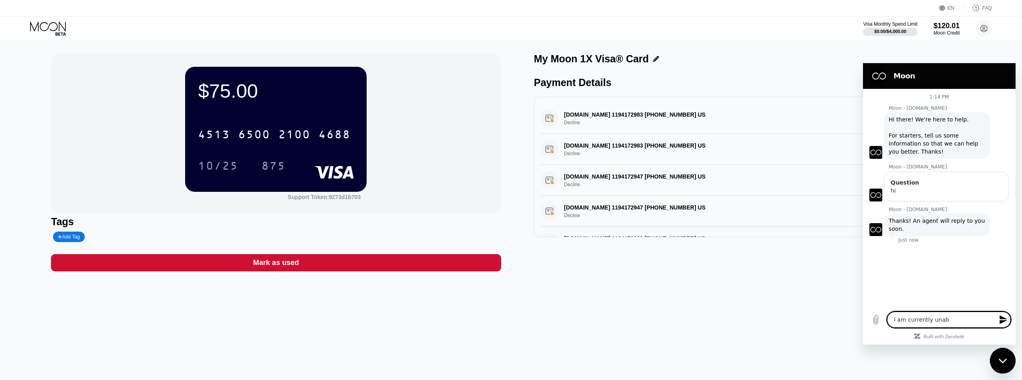
type textarea "i am currently unabl"
type textarea "x"
type textarea "i am currently unablk"
type textarea "x"
type textarea "i am currently unablke"
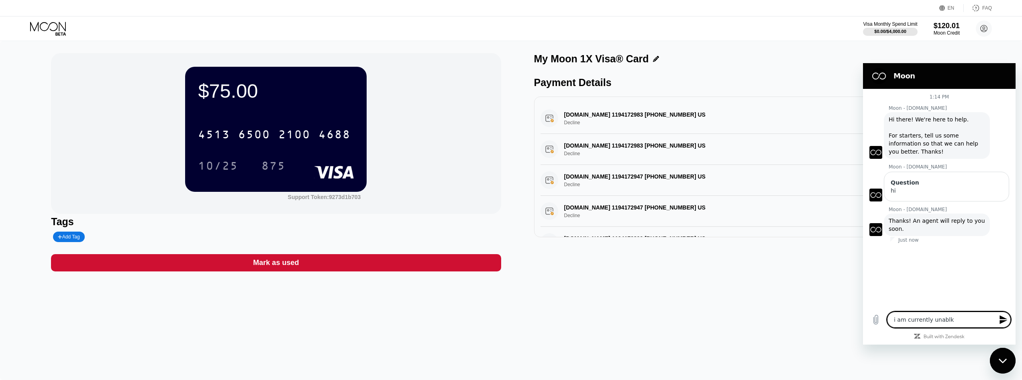
type textarea "x"
type textarea "i am currently unablke"
type textarea "x"
type textarea "i am currently unablke"
type textarea "x"
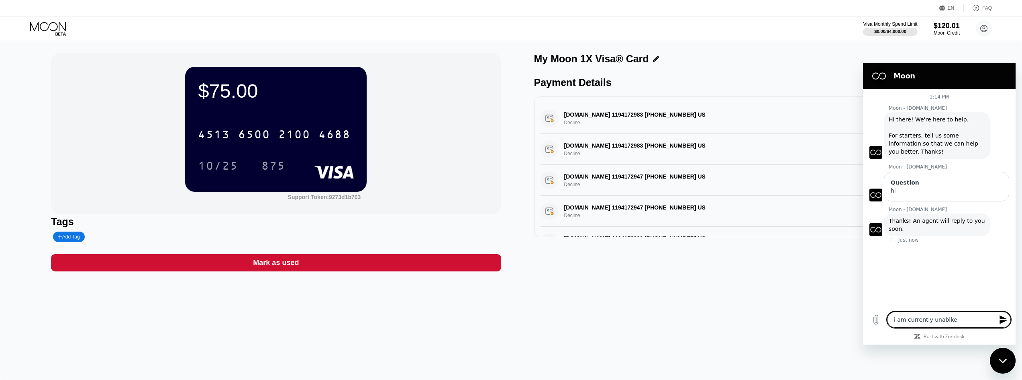
type textarea "i am currently unablke t"
type textarea "x"
type textarea "i am currently unablke to"
type textarea "x"
type textarea "i am currently unablke to"
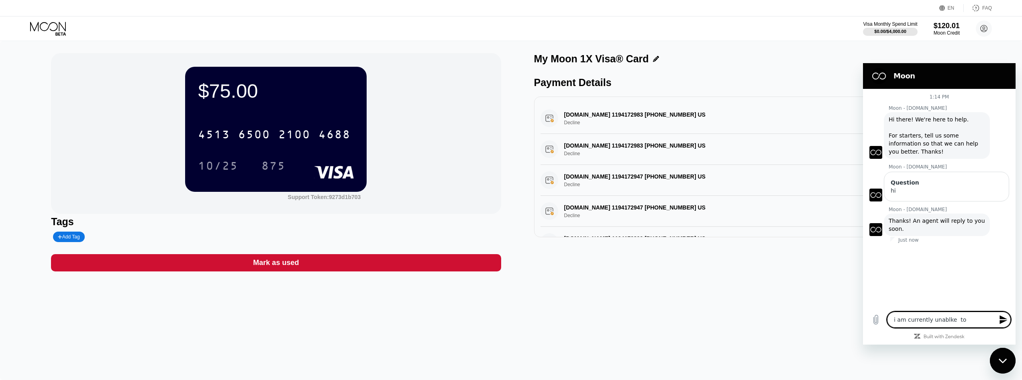
type textarea "x"
type textarea "i am currently unablke to u"
type textarea "x"
type textarea "i am currently unablke to uj"
type textarea "x"
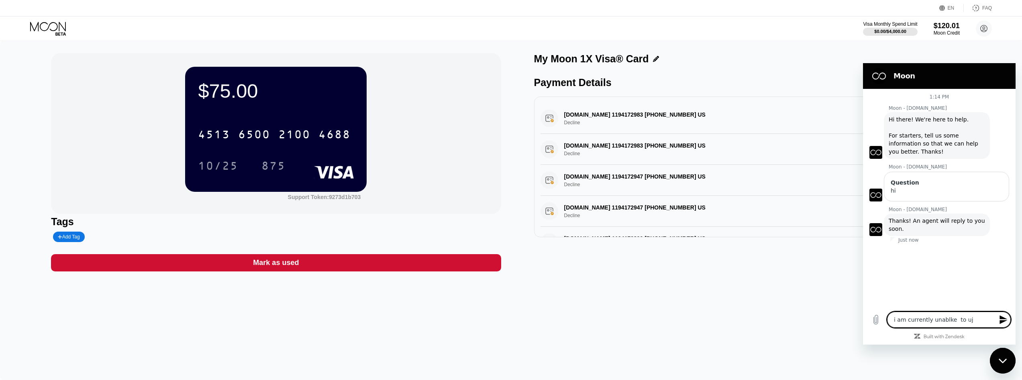
type textarea "i am currently unablke to ujs"
type textarea "x"
type textarea "i am currently unablke to ujse"
type textarea "x"
type textarea "i am currently unablke to ujse"
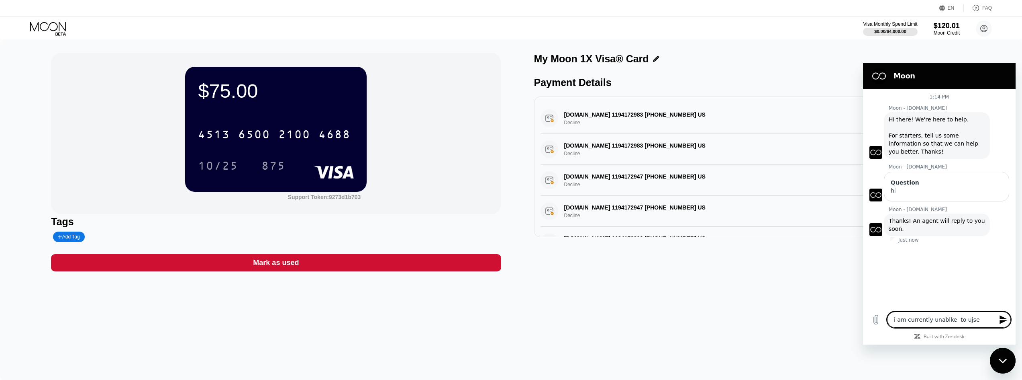
type textarea "x"
type textarea "i am currently unablke to ujse m"
type textarea "x"
type textarea "i am currently unablke to ujse my"
type textarea "x"
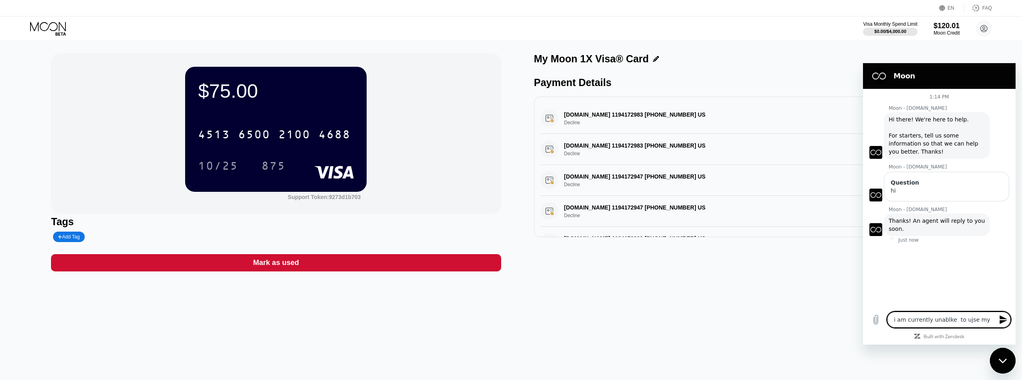
type textarea "i am currently unablke to ujse my"
type textarea "x"
type textarea "i am currently unablke to ujse my c"
type textarea "x"
type textarea "i am currently unablke to ujse my ca"
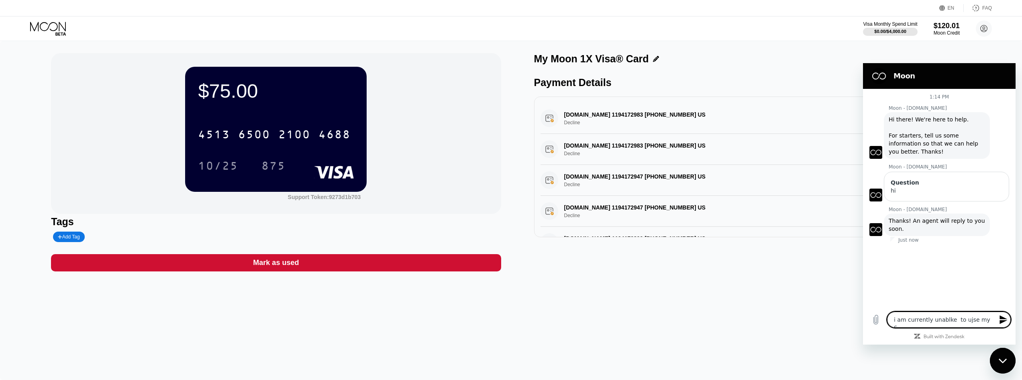
type textarea "x"
type textarea "i am currently unablke to ujse my car"
type textarea "x"
type textarea "i am currently unablke to ujse my card"
type textarea "x"
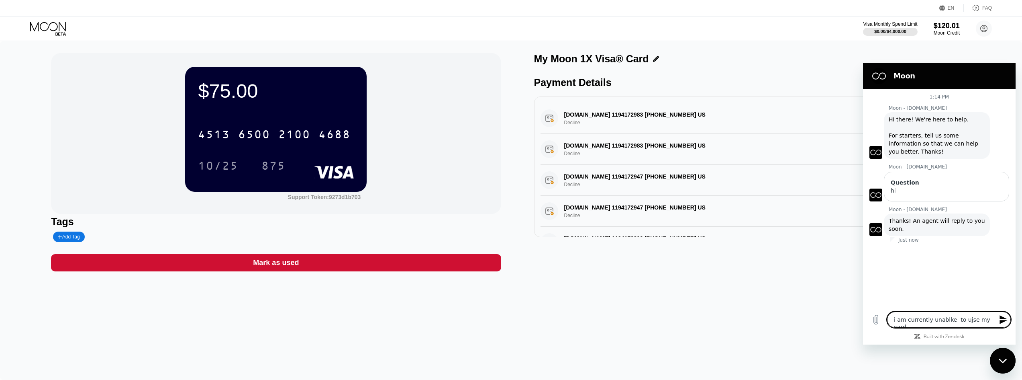
type textarea "i am currently unablke to ujse my card"
type textarea "x"
type textarea "i am currently unablke to ujse my card f"
type textarea "x"
type textarea "i am currently unablke to ujse my card fo"
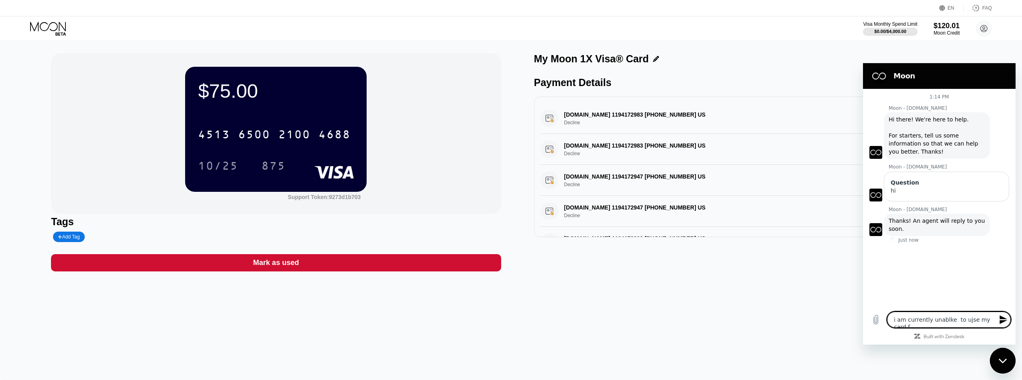
type textarea "x"
type textarea "i am currently unablke to ujse my card for"
type textarea "x"
type textarea "i am currently unablke to ujse my card for"
type textarea "x"
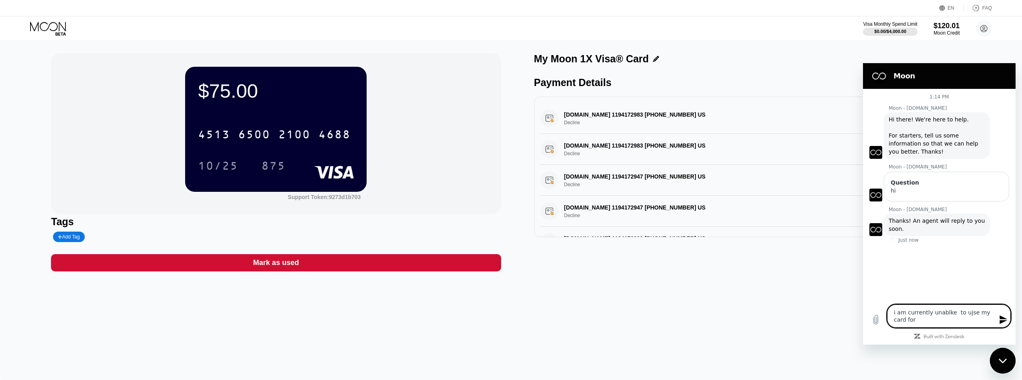
type textarea "i am currently unablke to ujse my card for a"
type textarea "x"
type textarea "i am currently unablke to ujse my card for an"
type textarea "x"
type textarea "i am currently unablke to ujse my card for an"
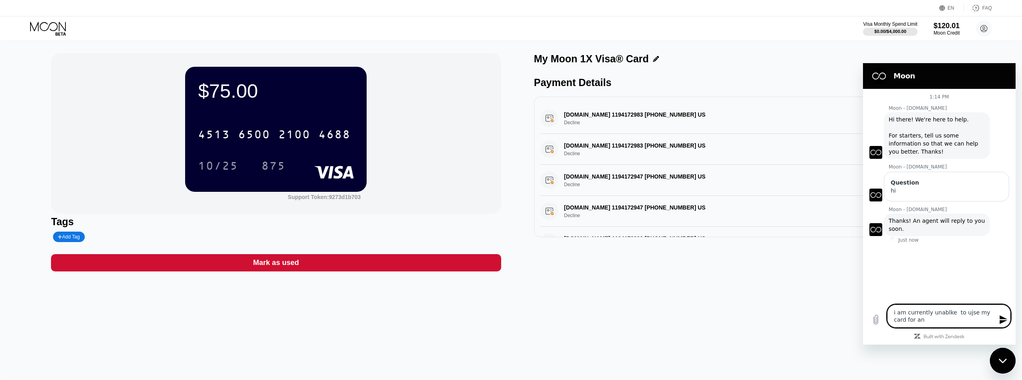
type textarea "x"
type textarea "i am currently unablke to ujse my card for an o"
type textarea "x"
type textarea "i am currently unablke to ujse my card for an on"
type textarea "x"
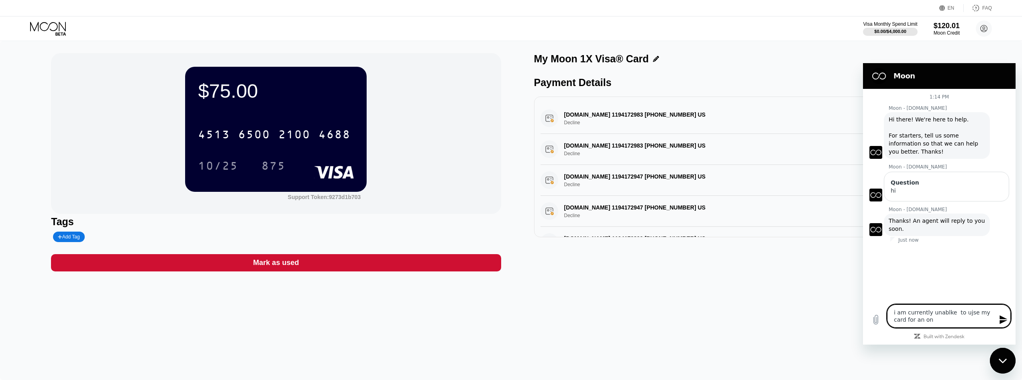
type textarea "i am currently unablke to ujse my card for an onl"
type textarea "x"
type textarea "i am currently unablke to ujse my card for an onli"
type textarea "x"
type textarea "i am currently unablke to ujse my card for an onlin"
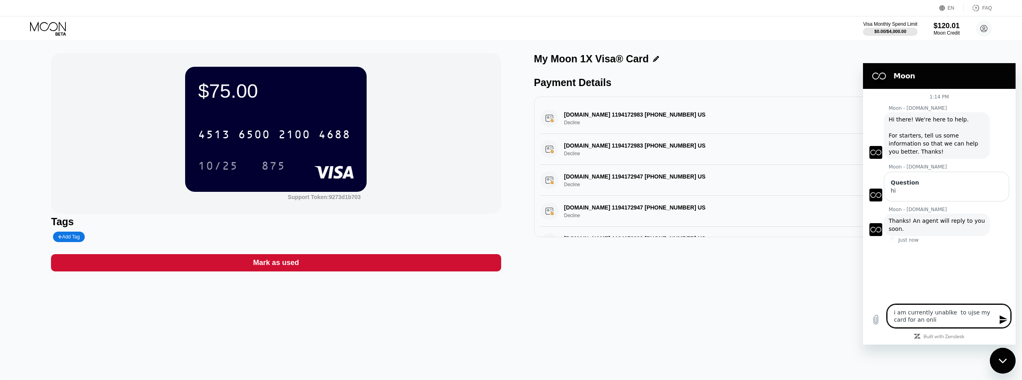
type textarea "x"
type textarea "i am currently unablke to ujse my card for an online"
type textarea "x"
type textarea "i am currently unablke to ujse my card for an online"
type textarea "x"
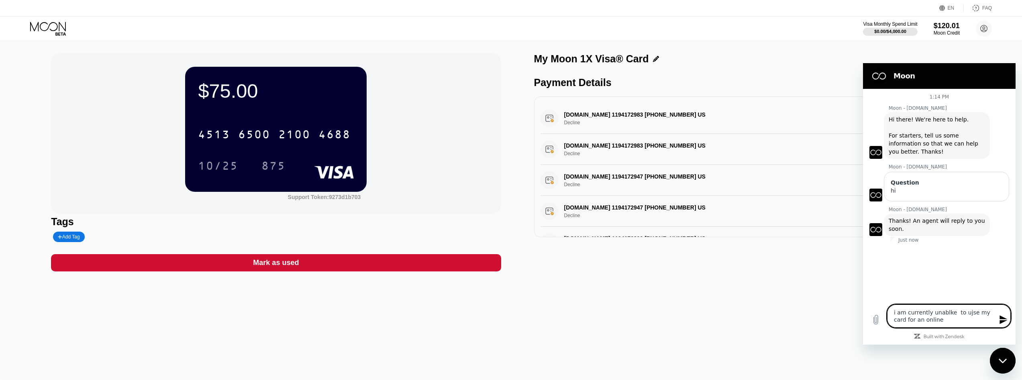
type textarea "i am currently unablke to ujse my card for an online p"
type textarea "x"
type textarea "i am currently unablke to ujse my card for an online pa"
type textarea "x"
type textarea "i am currently unablke to ujse my card for an online pay"
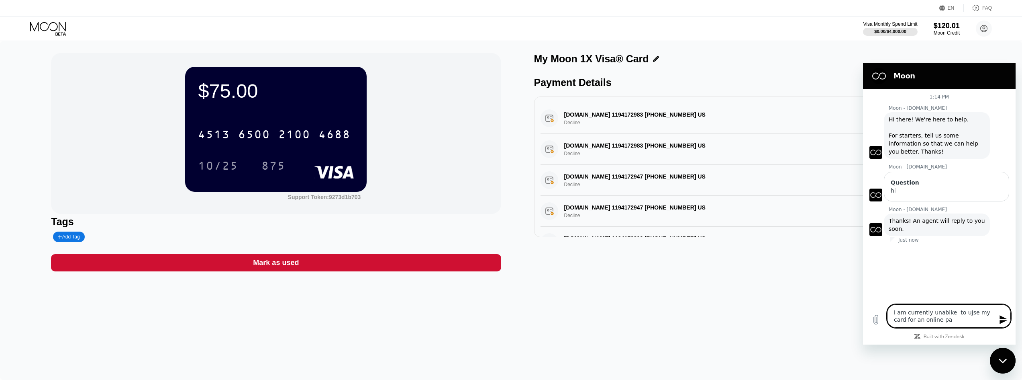
type textarea "x"
type textarea "i am currently unablke to ujse my card for an online paym"
type textarea "x"
type textarea "i am currently unablke to ujse my card for an online payme"
type textarea "x"
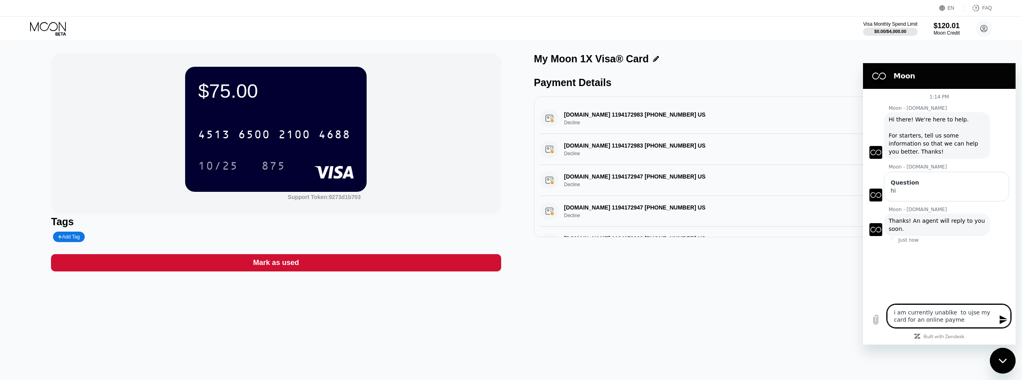
type textarea "i am currently unablke to ujse my card for an online paymen"
type textarea "x"
type textarea "i am currently unablke to ujse my card for an online payment"
type textarea "x"
type textarea "i am currently unablke to ujse my card for an online payment,"
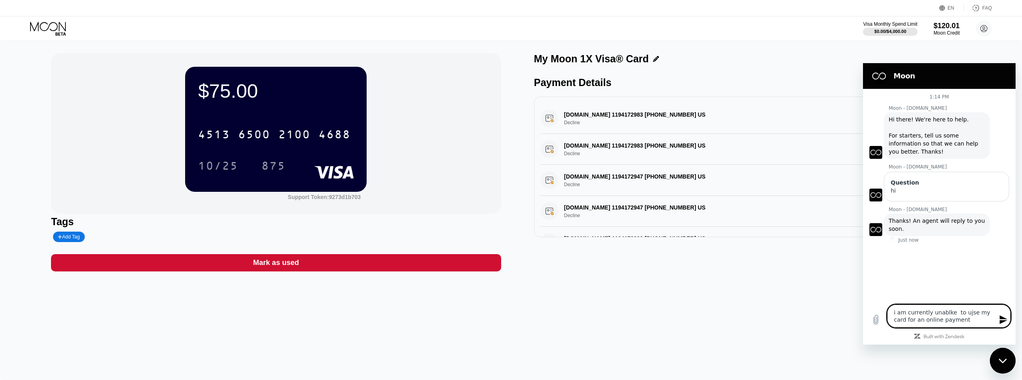
type textarea "x"
type textarea "i am currently unablke to ujse my card for an online payment,"
type textarea "x"
type textarea "i am currently unablke to ujse my card for an online payment, p"
type textarea "x"
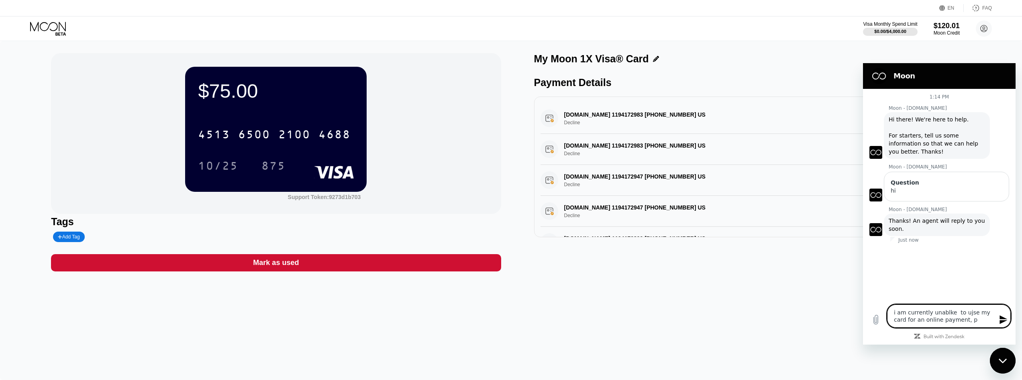
type textarea "i am currently unablke to ujse my card for an online payment, pl"
type textarea "x"
type textarea "i am currently unablke to ujse my card for an online payment, ple"
type textarea "x"
type textarea "i am currently unablke to ujse my card for an online payment, plea"
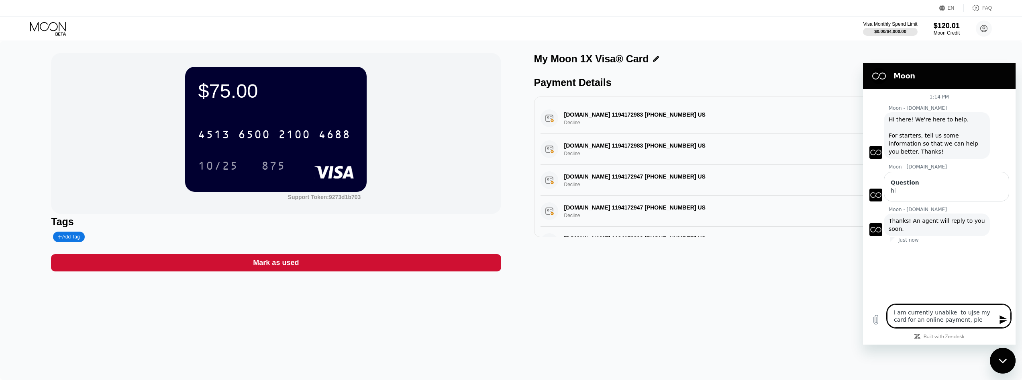
type textarea "x"
type textarea "i am currently unablke to ujse my card for an online payment, pleas"
type textarea "x"
type textarea "i am currently unablke to ujse my card for an online payment, please"
type textarea "x"
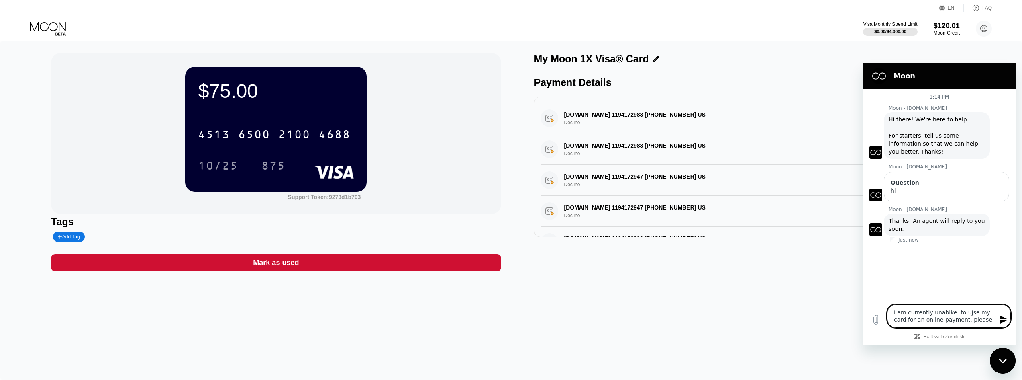
type textarea "i am currently unablke to ujse my card for an online payment, please"
type textarea "x"
type textarea "i am currently unablke to ujse my card for an online payment, please h"
type textarea "x"
type textarea "i am currently unablke to ujse my card for an online payment, please he"
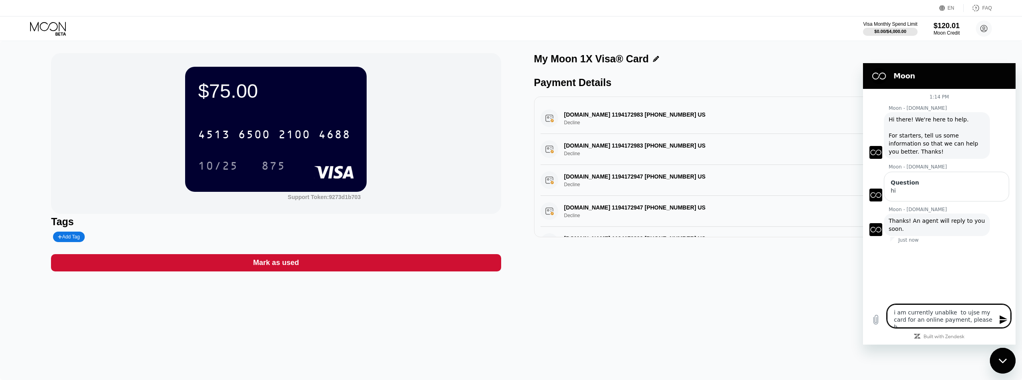
type textarea "x"
type textarea "i am currently unablke to ujse my card for an online payment, please hel"
type textarea "x"
type textarea "i am currently unablke to ujse my card for an online payment, please help"
type textarea "x"
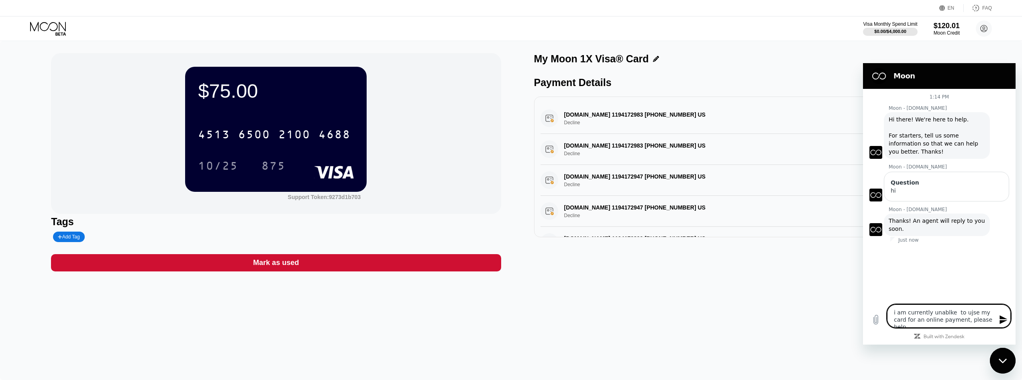
type textarea "i am currently unablke to ujse my card for an online payment, please help"
type textarea "x"
type textarea "i am currently unablke to ujse my card for an online payment, please help m"
type textarea "x"
type textarea "i am currently unablke to ujse my card for an online payment, please help me"
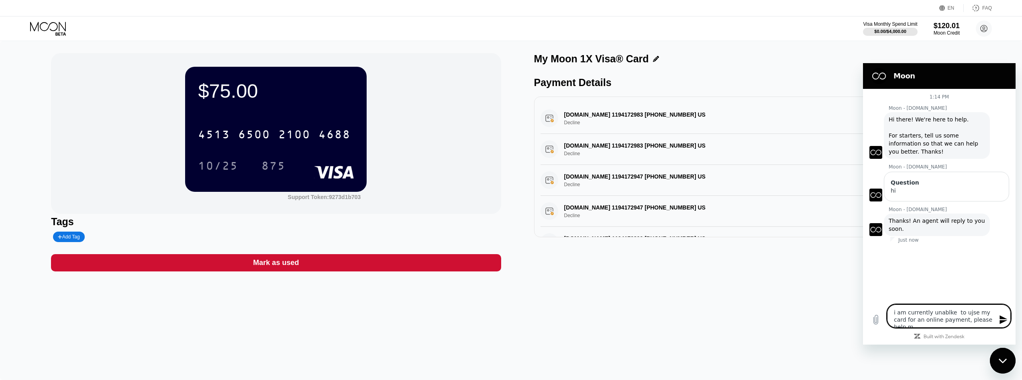
type textarea "x"
type textarea "i am currently unablke to ujse my card for an online payment, please help me"
type textarea "x"
type textarea "i am currently unable to ujse my card for an online payment, please help me"
type textarea "x"
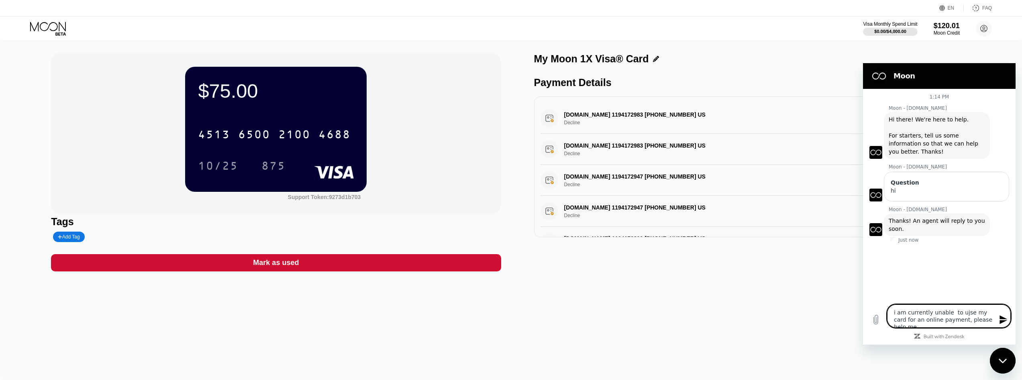
type textarea "i am currently unable to use my card for an online payment, please help me"
type textarea "x"
type textarea "i am currently unable to use my card for an online payment, please help me"
click at [1003, 321] on icon "Send message" at bounding box center [1004, 319] width 8 height 9
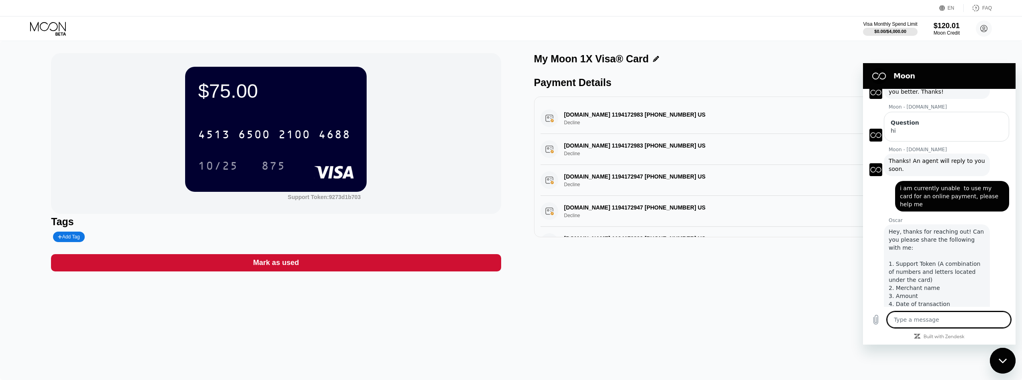
type textarea "x"
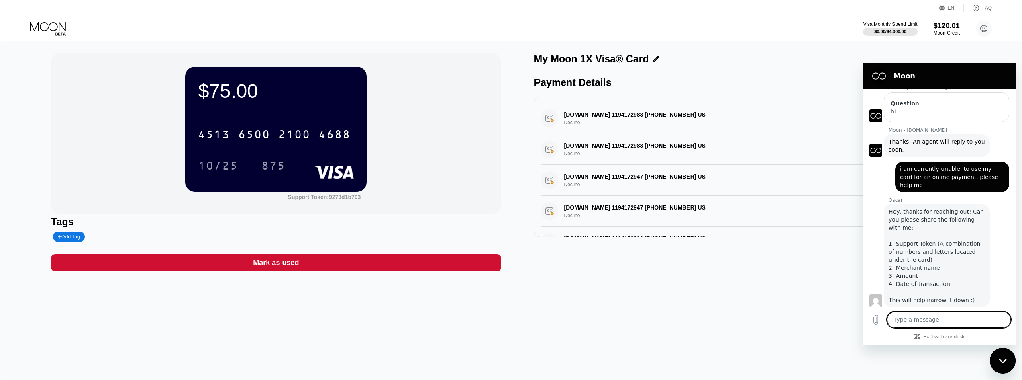
scroll to position [81, 0]
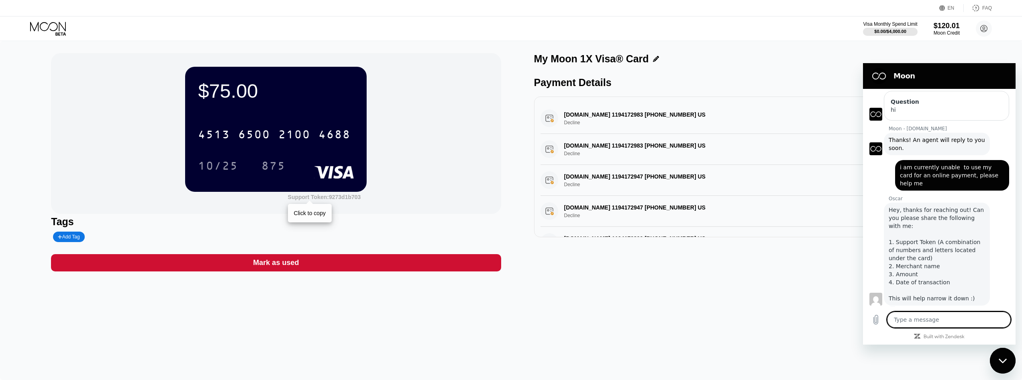
click at [336, 198] on div "Support Token: 9273d1b703" at bounding box center [324, 197] width 73 height 6
click at [912, 324] on textarea at bounding box center [949, 319] width 124 height 16
type textarea "9273d1b703"
type textarea "x"
type textarea "9273d1b703"
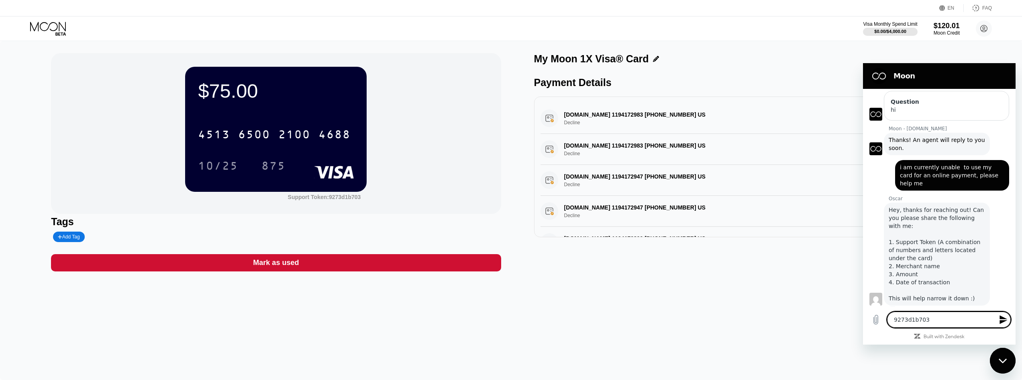
type textarea "x"
type textarea "9273d1b703 M"
type textarea "x"
type textarea "9273d1b703 Mi"
type textarea "x"
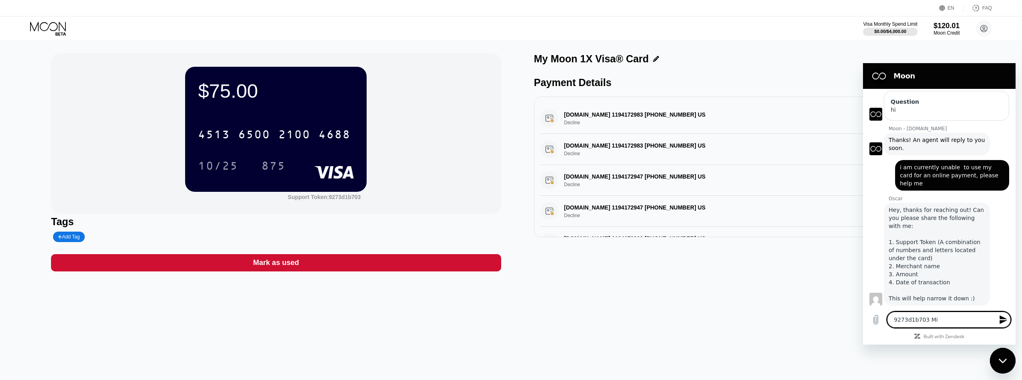
type textarea "9273d1b703 Min"
type textarea "x"
type textarea "9273d1b703 Mint"
type textarea "x"
type textarea "9273d1b703 Mint"
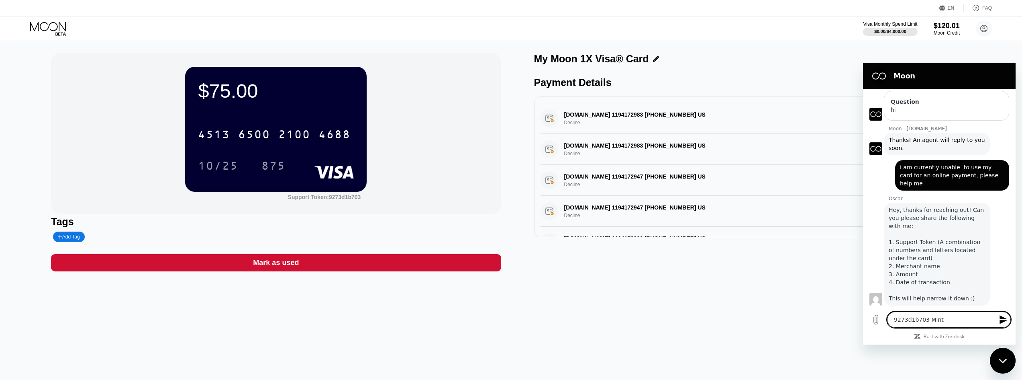
type textarea "x"
type textarea "9273d1b703 Mint m"
type textarea "x"
type textarea "9273d1b703 Mint mo"
type textarea "x"
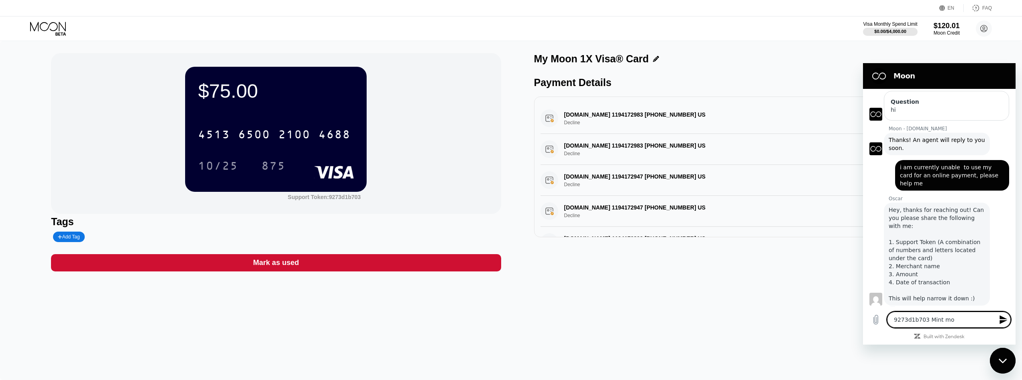
type textarea "9273d1b703 Mint mob"
type textarea "x"
type textarea "9273d1b703 Mint mobi"
type textarea "x"
type textarea "9273d1b703 Mint mobil"
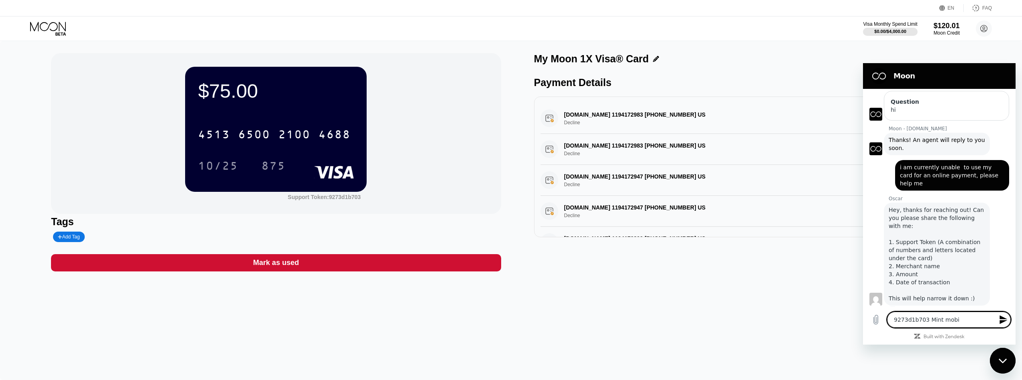
type textarea "x"
type textarea "9273d1b703 Mint mobile"
type textarea "x"
type textarea "9273d1b703 Mint mobile"
type textarea "x"
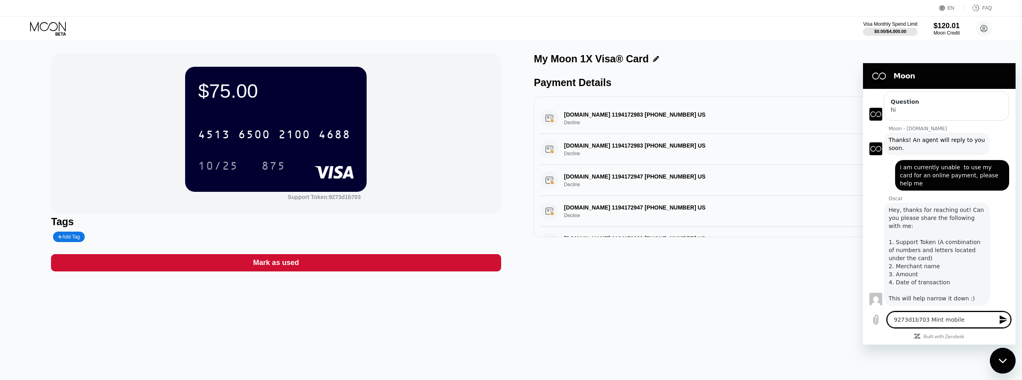
type textarea "9273d1b703 Mint mobile 4"
type textarea "x"
type textarea "9273d1b703 Mint mobile 45"
type textarea "x"
type textarea "9273d1b703 Mint mobile 454"
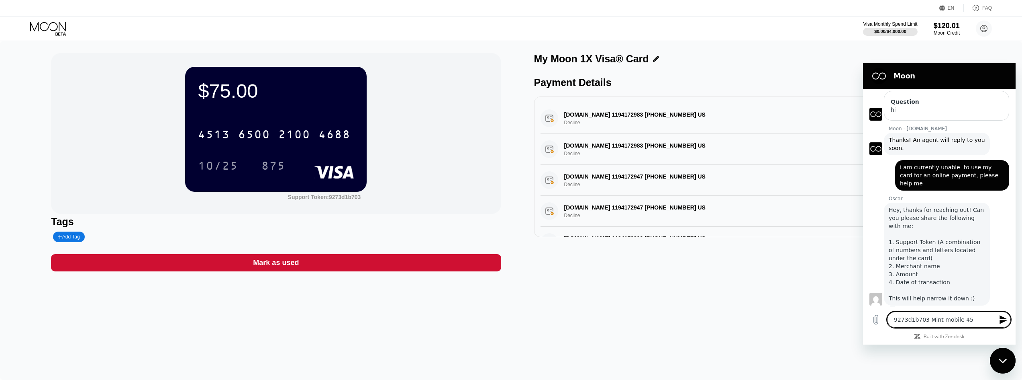
type textarea "x"
click at [926, 321] on textarea "9273d1b703 Mint mobile 45$ [DATE]" at bounding box center [949, 319] width 124 height 16
click at [1006, 319] on icon "Send message" at bounding box center [1004, 319] width 8 height 9
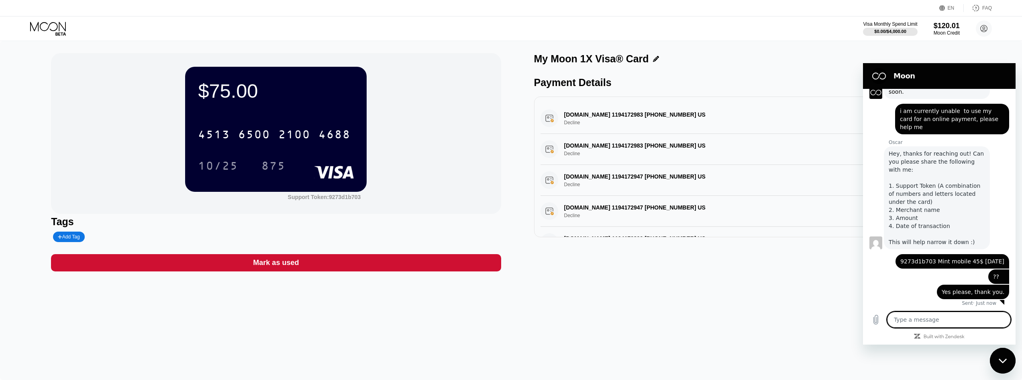
scroll to position [139, 0]
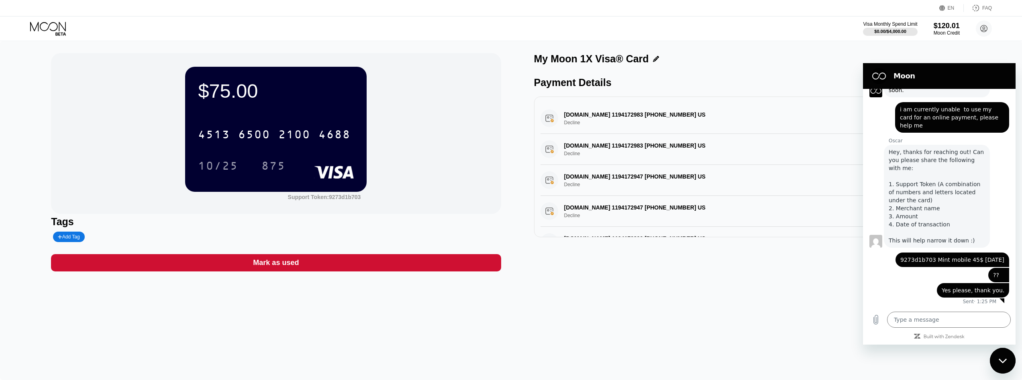
click at [923, 191] on div "Hey, thanks for reaching out! Can you please share the following with me: 1. Su…" at bounding box center [937, 196] width 96 height 96
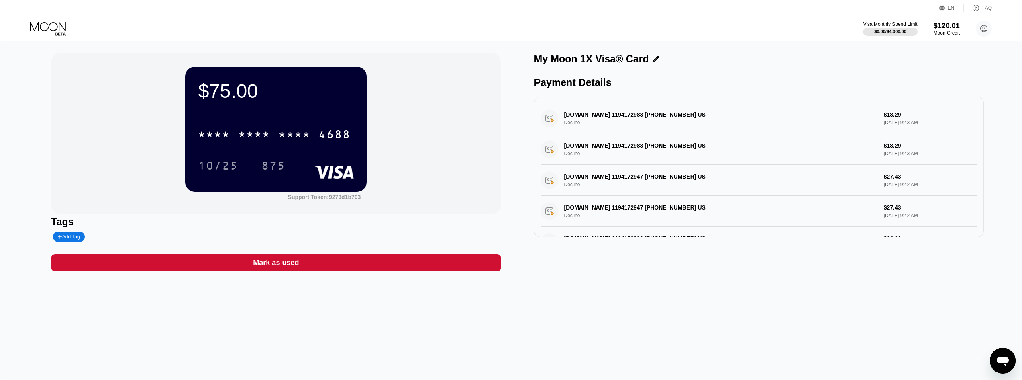
drag, startPoint x: 996, startPoint y: 354, endPoint x: 1015, endPoint y: 364, distance: 22.3
click at [1014, 364] on div "Open messaging window" at bounding box center [1003, 360] width 24 height 24
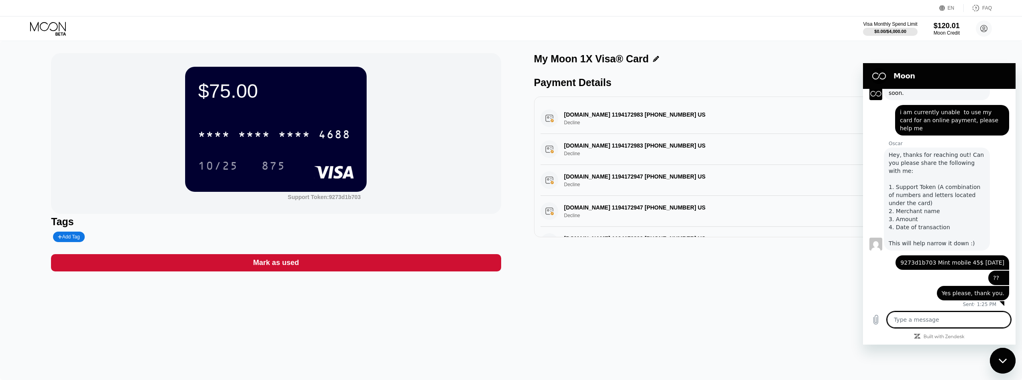
scroll to position [139, 0]
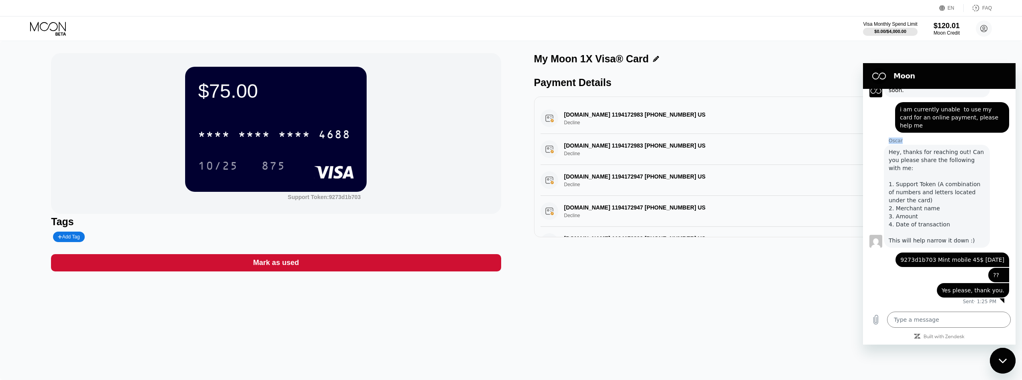
drag, startPoint x: 914, startPoint y: 126, endPoint x: 889, endPoint y: 133, distance: 25.1
click at [889, 133] on div "1:14 PM Moon - paywithmoon.com Moon - paywithmoon.com says: Hi there! We're her…" at bounding box center [939, 198] width 153 height 218
click at [723, 86] on div "Payment Details" at bounding box center [759, 83] width 450 height 12
drag, startPoint x: 591, startPoint y: 62, endPoint x: 581, endPoint y: 58, distance: 11.0
click at [581, 58] on div "My Moon 1X Visa® Card" at bounding box center [591, 59] width 115 height 12
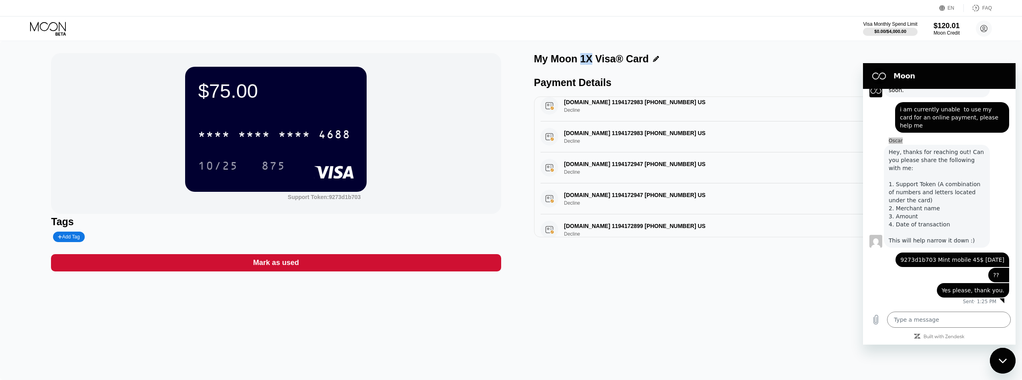
scroll to position [0, 0]
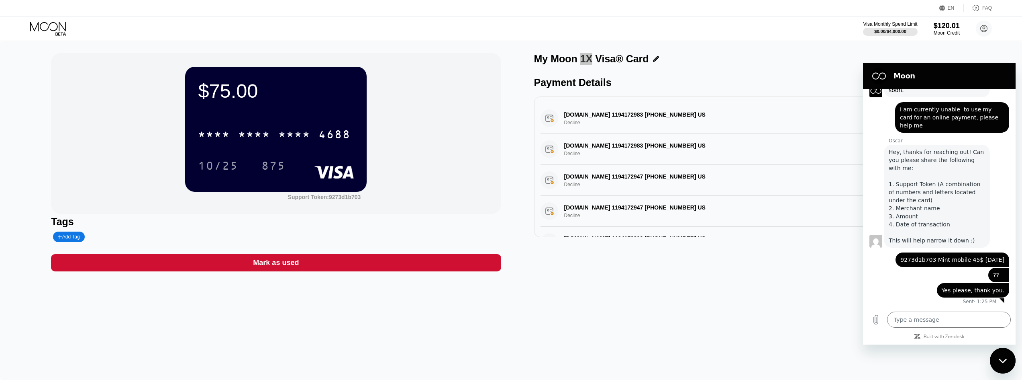
click at [991, 73] on h2 "Moon" at bounding box center [951, 76] width 114 height 10
click at [1002, 366] on div "Close messaging window" at bounding box center [1003, 360] width 24 height 24
type textarea "x"
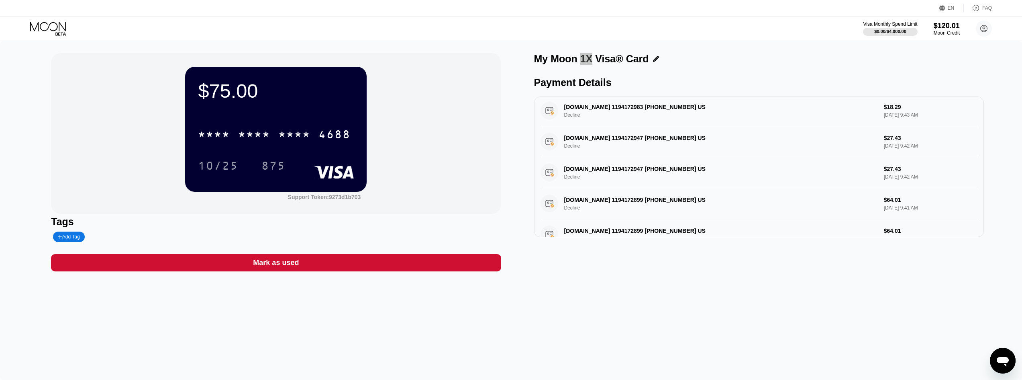
scroll to position [95, 0]
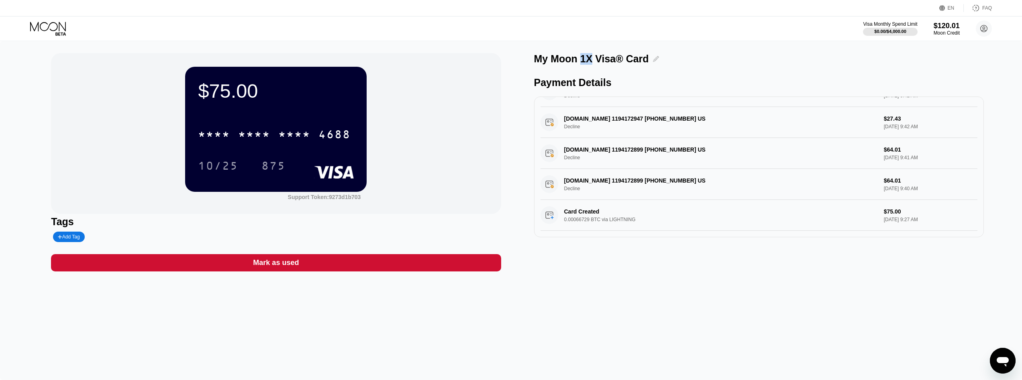
click at [653, 61] on icon at bounding box center [656, 59] width 6 height 6
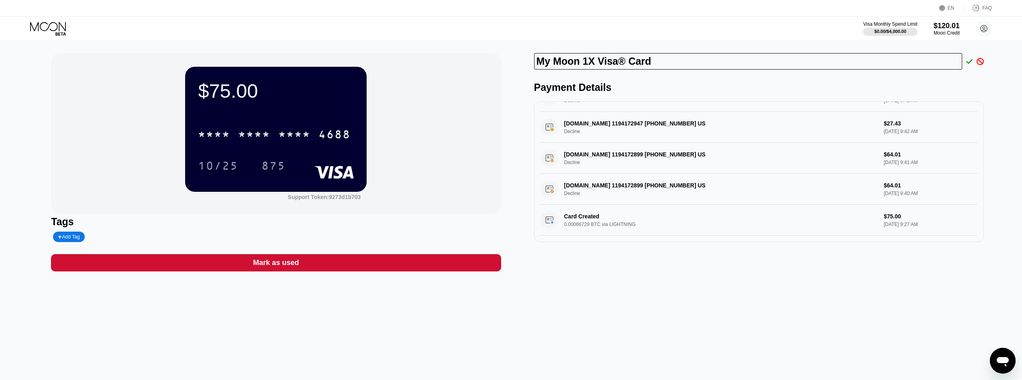
click at [671, 93] on div "Payment Details" at bounding box center [759, 88] width 450 height 12
click at [974, 60] on div at bounding box center [978, 61] width 11 height 7
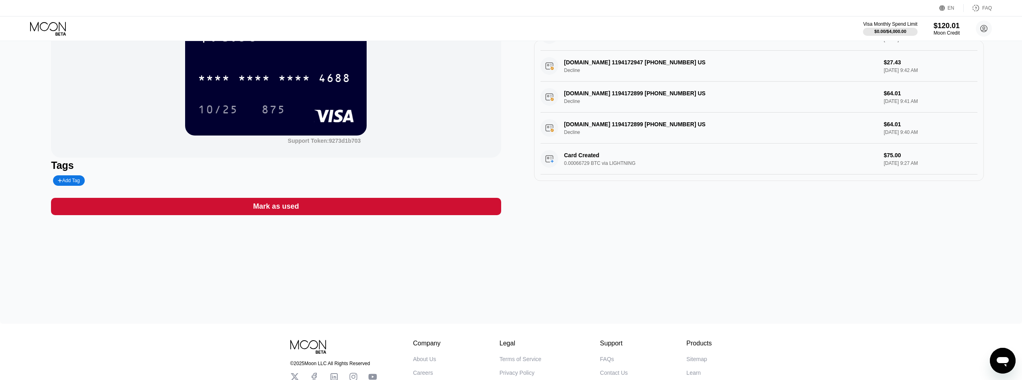
scroll to position [0, 0]
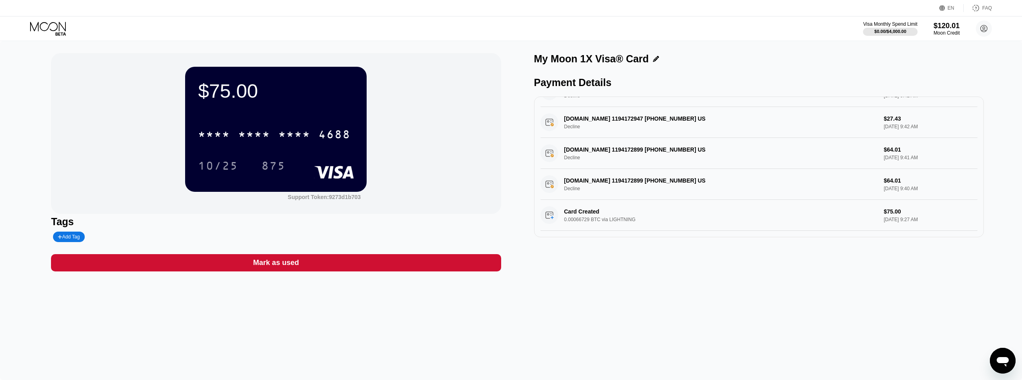
click at [49, 33] on icon at bounding box center [48, 29] width 37 height 14
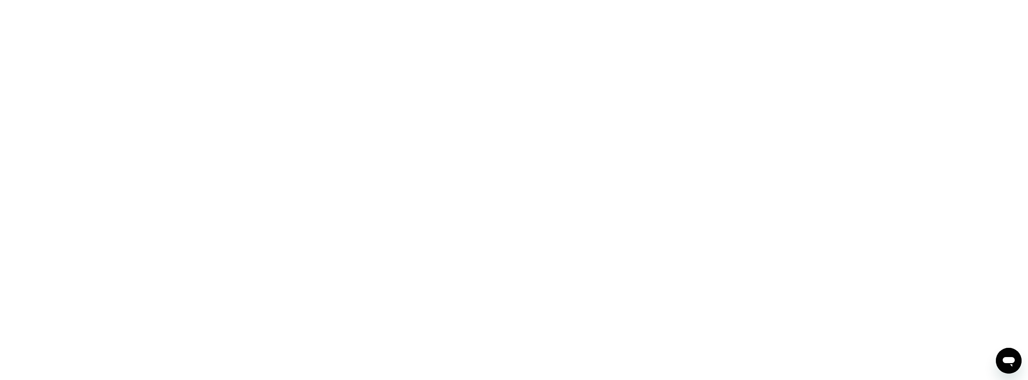
click at [1024, 365] on div at bounding box center [514, 190] width 1028 height 380
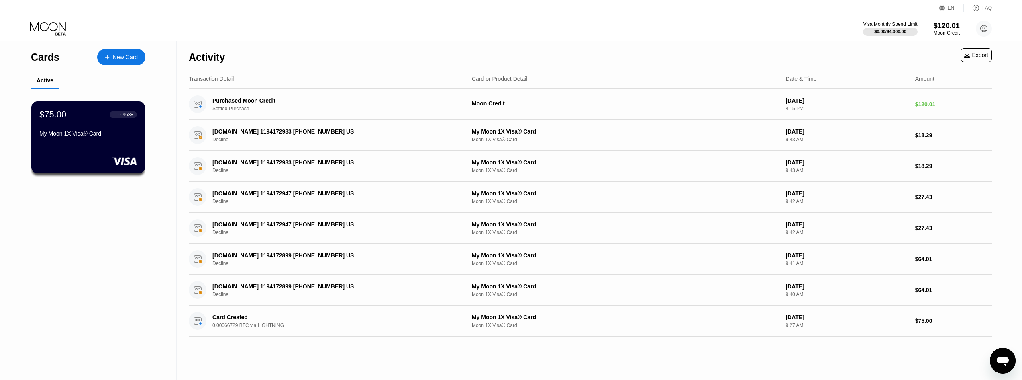
click at [1016, 360] on button "Open messaging window" at bounding box center [1003, 361] width 26 height 26
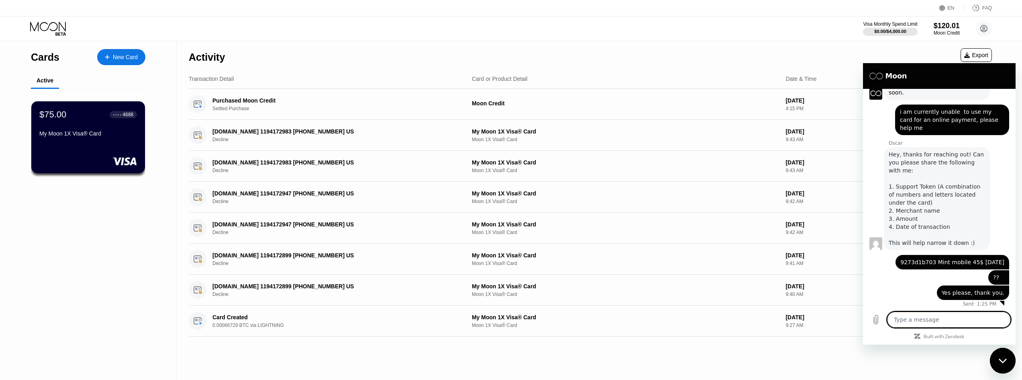
scroll to position [139, 0]
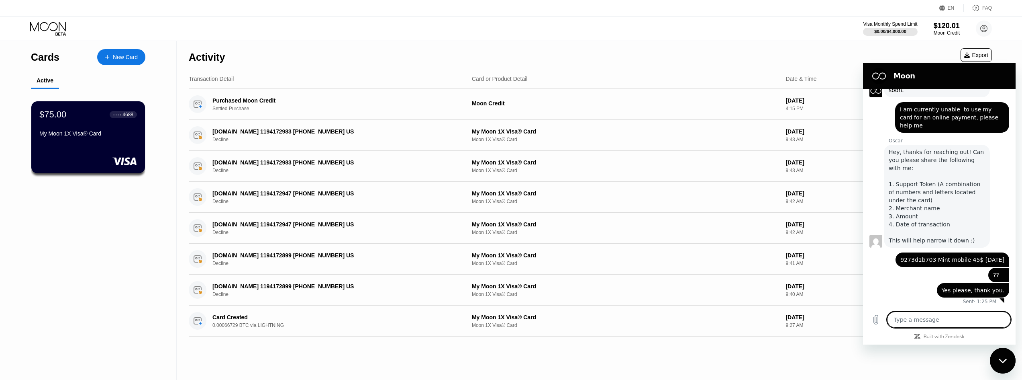
type textarea "x"
